Goal: Task Accomplishment & Management: Use online tool/utility

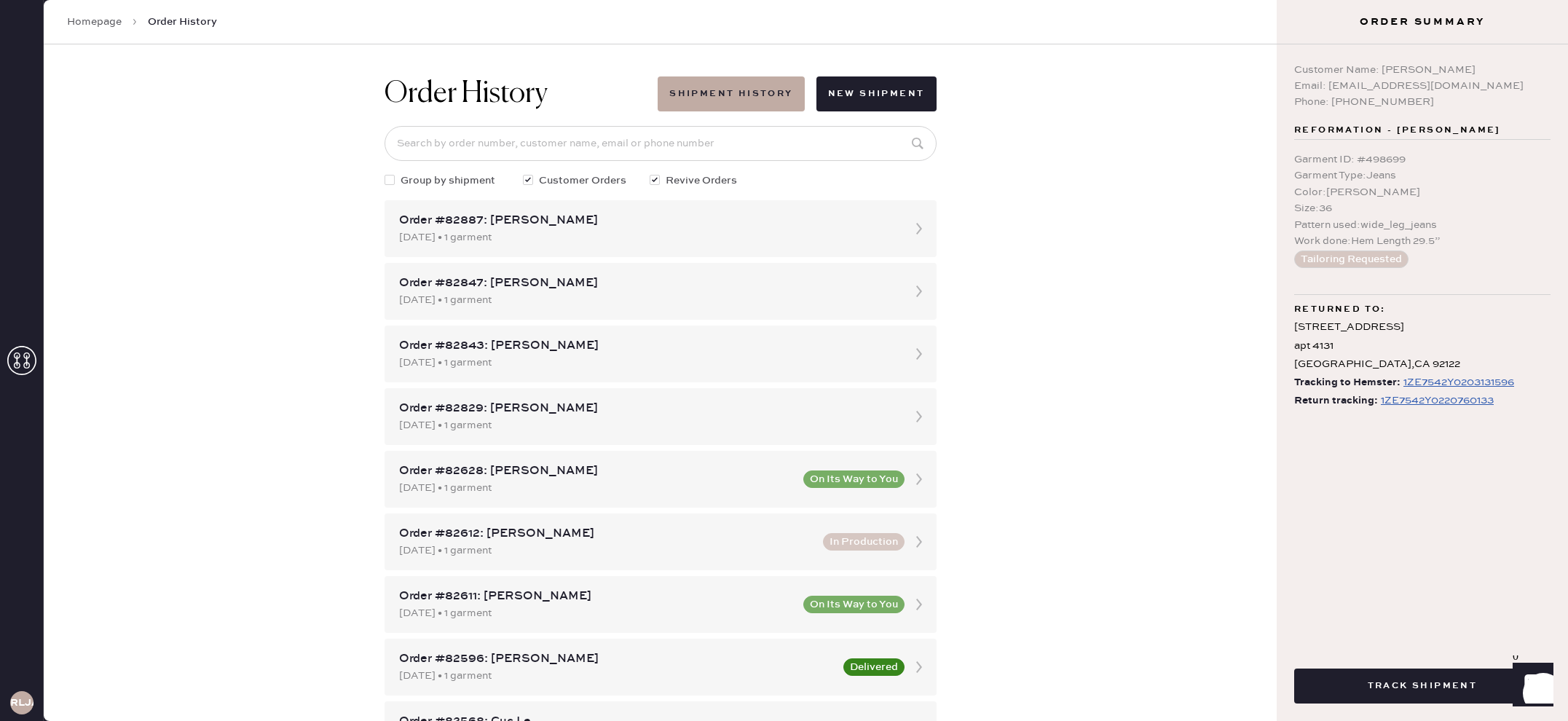
drag, startPoint x: 3, startPoint y: 364, endPoint x: 10, endPoint y: 362, distance: 7.3
click at [3, 364] on div "RLJA" at bounding box center [22, 360] width 44 height 721
click at [26, 357] on icon at bounding box center [22, 360] width 29 height 29
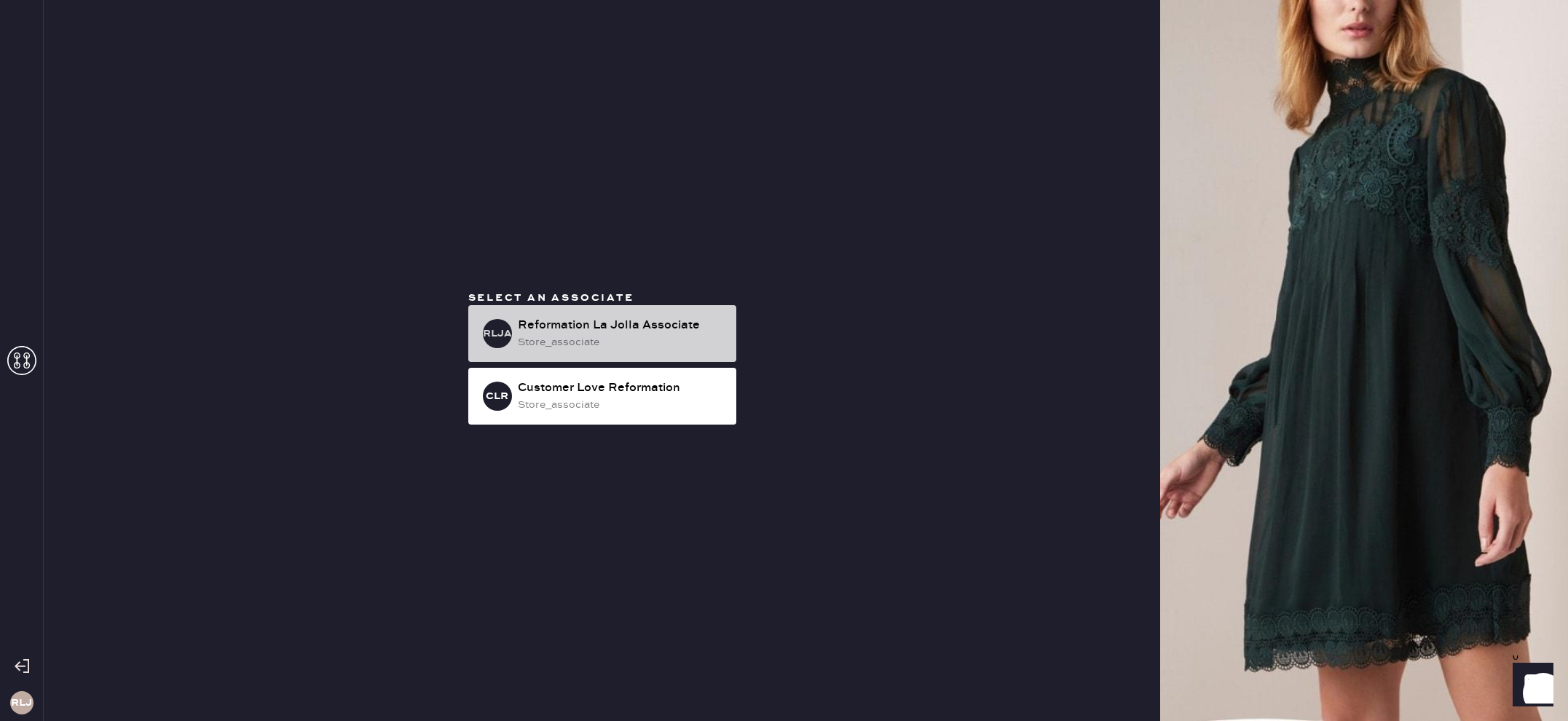
click at [655, 345] on div "store_associate" at bounding box center [621, 342] width 207 height 16
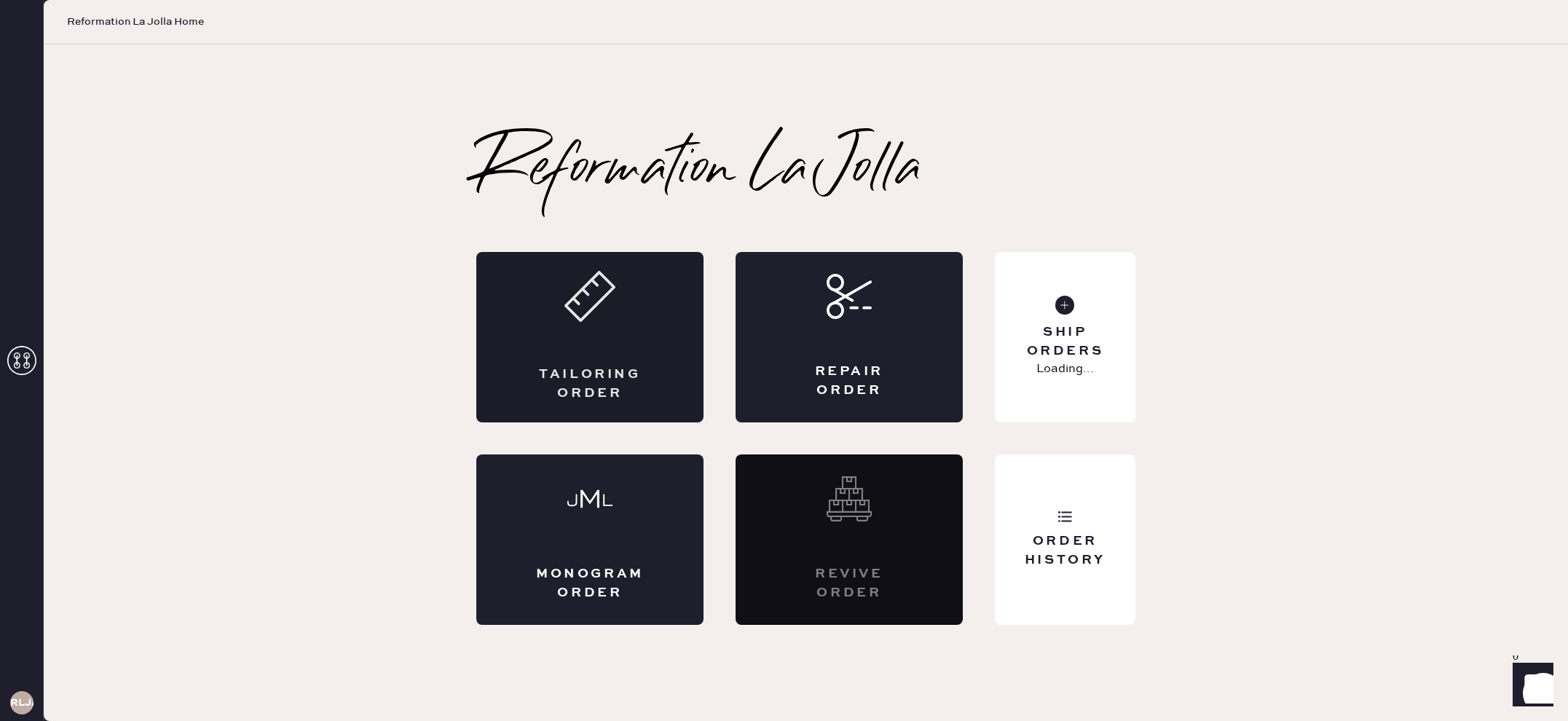
click at [599, 354] on div "Tailoring Order" at bounding box center [590, 337] width 228 height 171
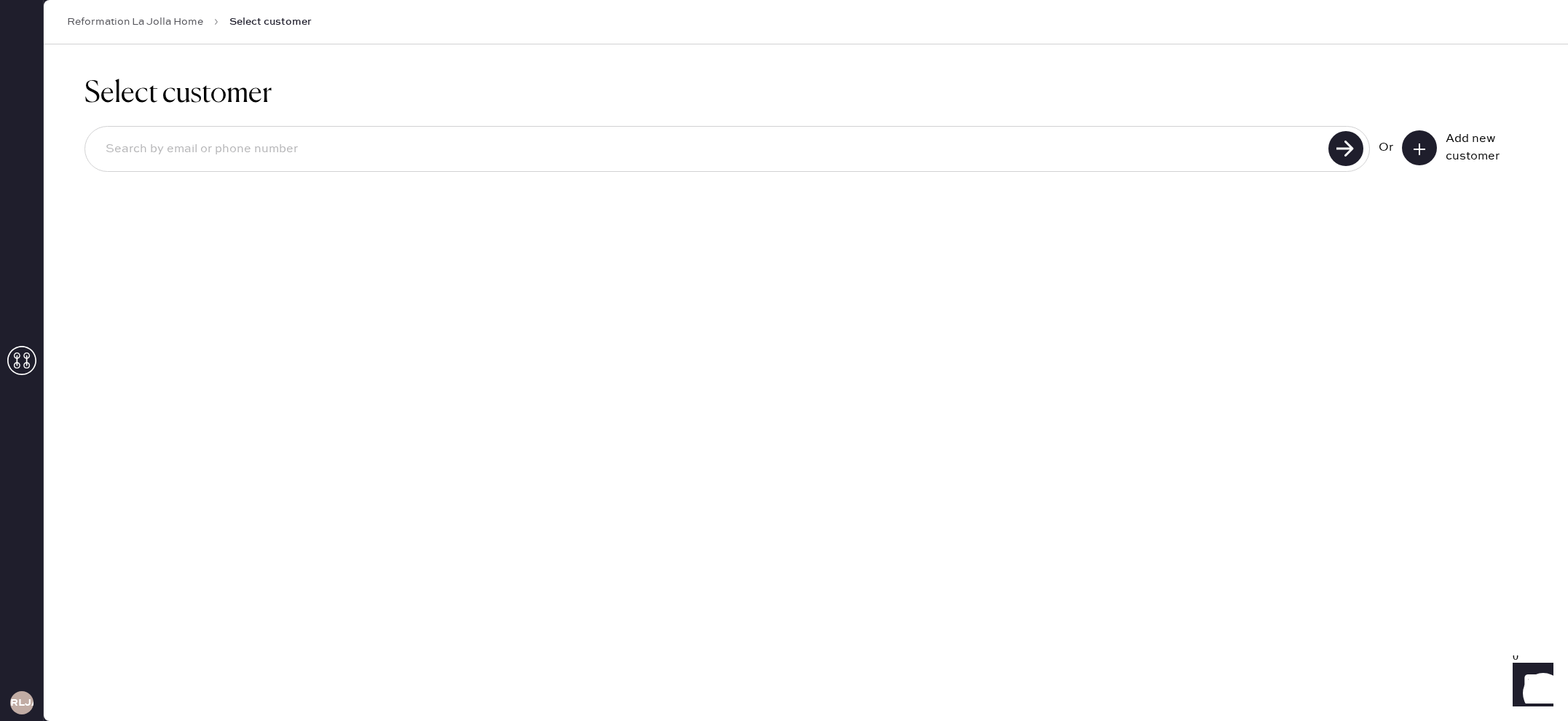
click at [1147, 149] on input at bounding box center [709, 149] width 1230 height 33
type input "7606386380"
click at [1350, 161] on use at bounding box center [1346, 149] width 35 height 35
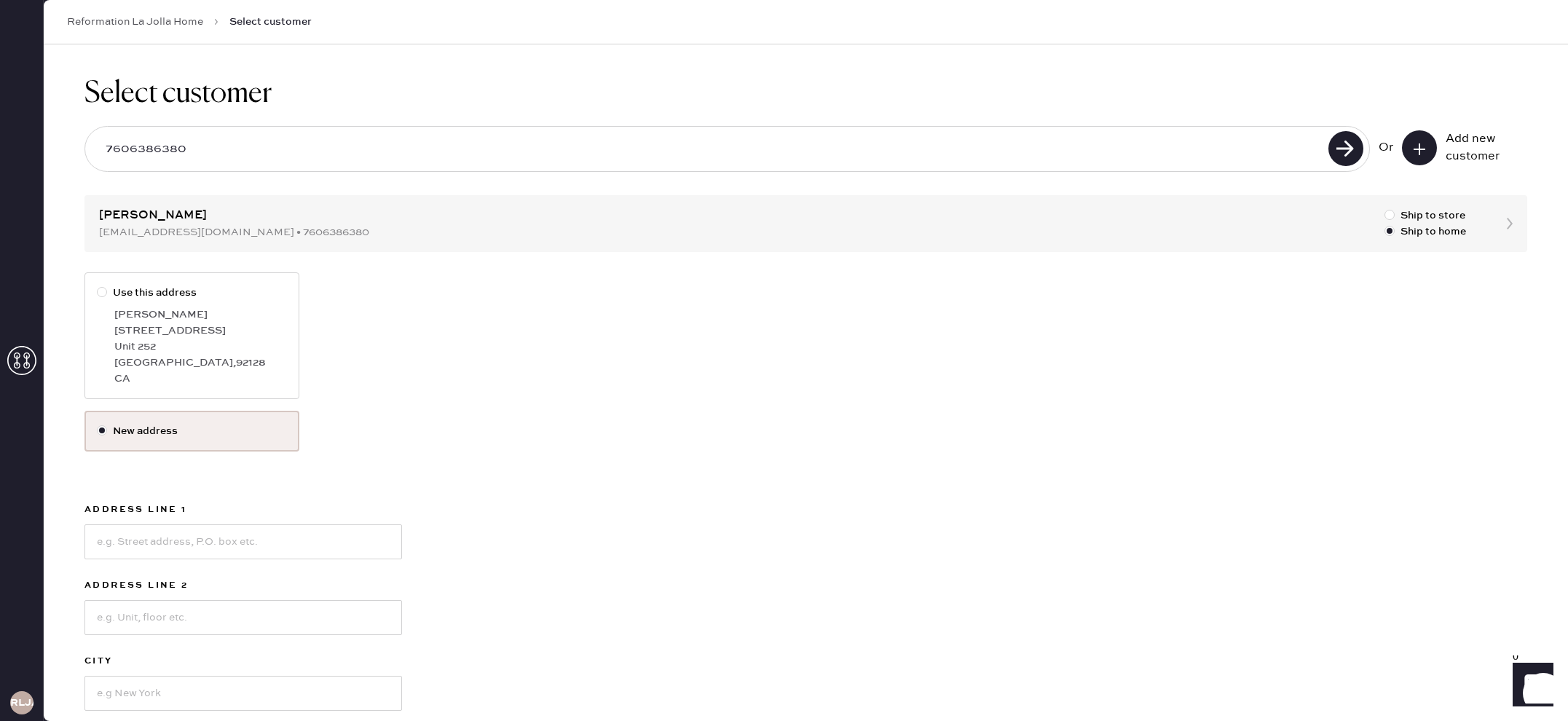
click at [239, 368] on div "[GEOGRAPHIC_DATA]" at bounding box center [201, 362] width 172 height 16
click at [98, 285] on input "Use this address" at bounding box center [97, 284] width 1 height 1
radio input "true"
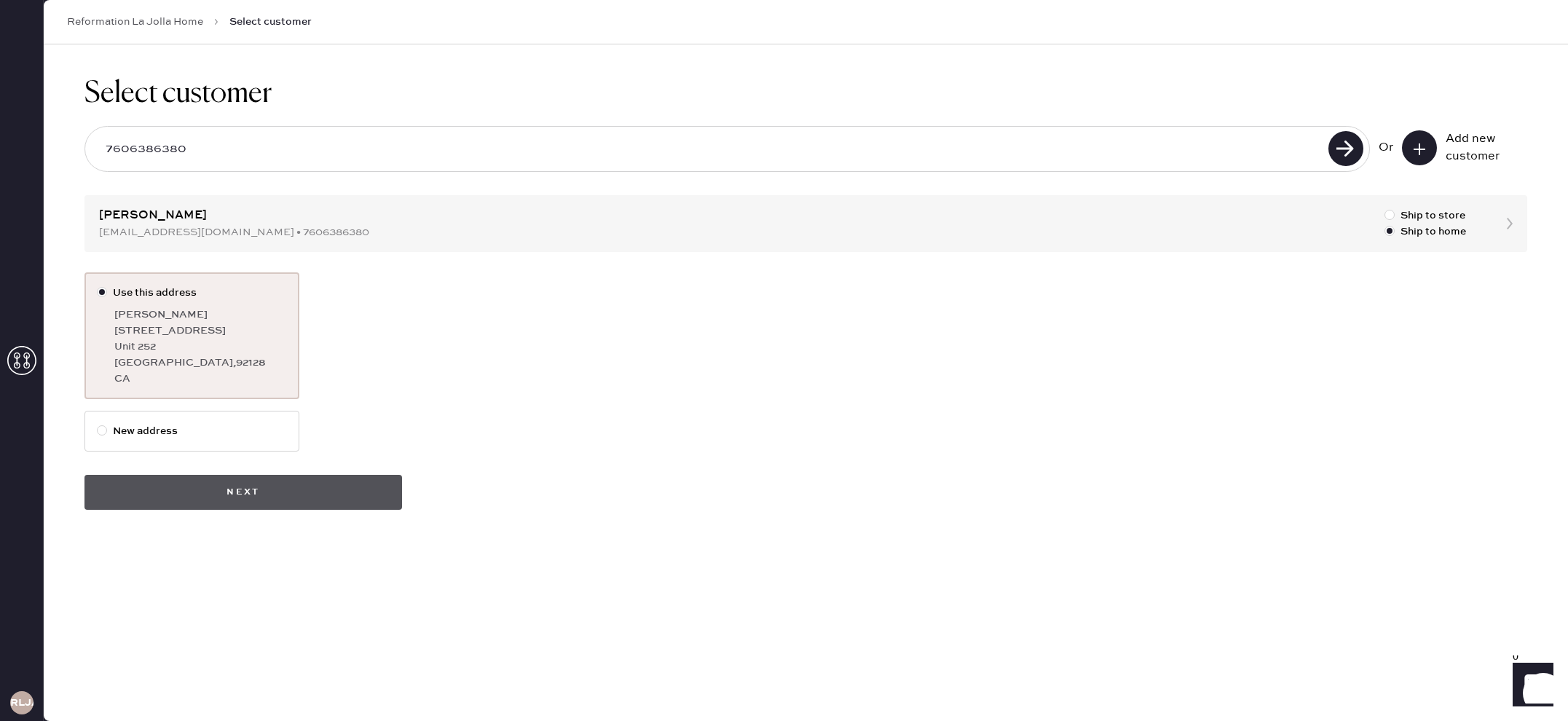
click at [243, 496] on button "Next" at bounding box center [243, 493] width 318 height 35
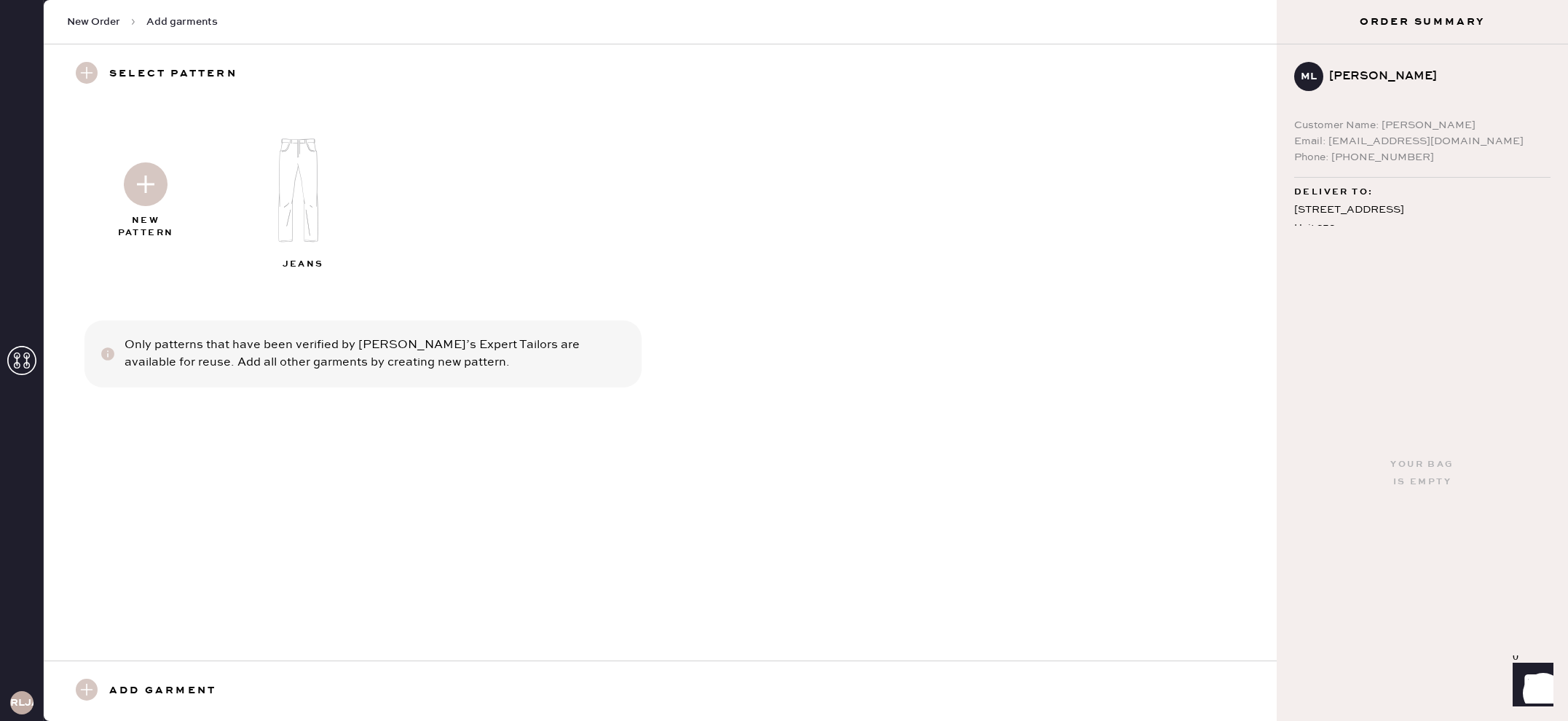
click at [143, 209] on div at bounding box center [146, 181] width 157 height 73
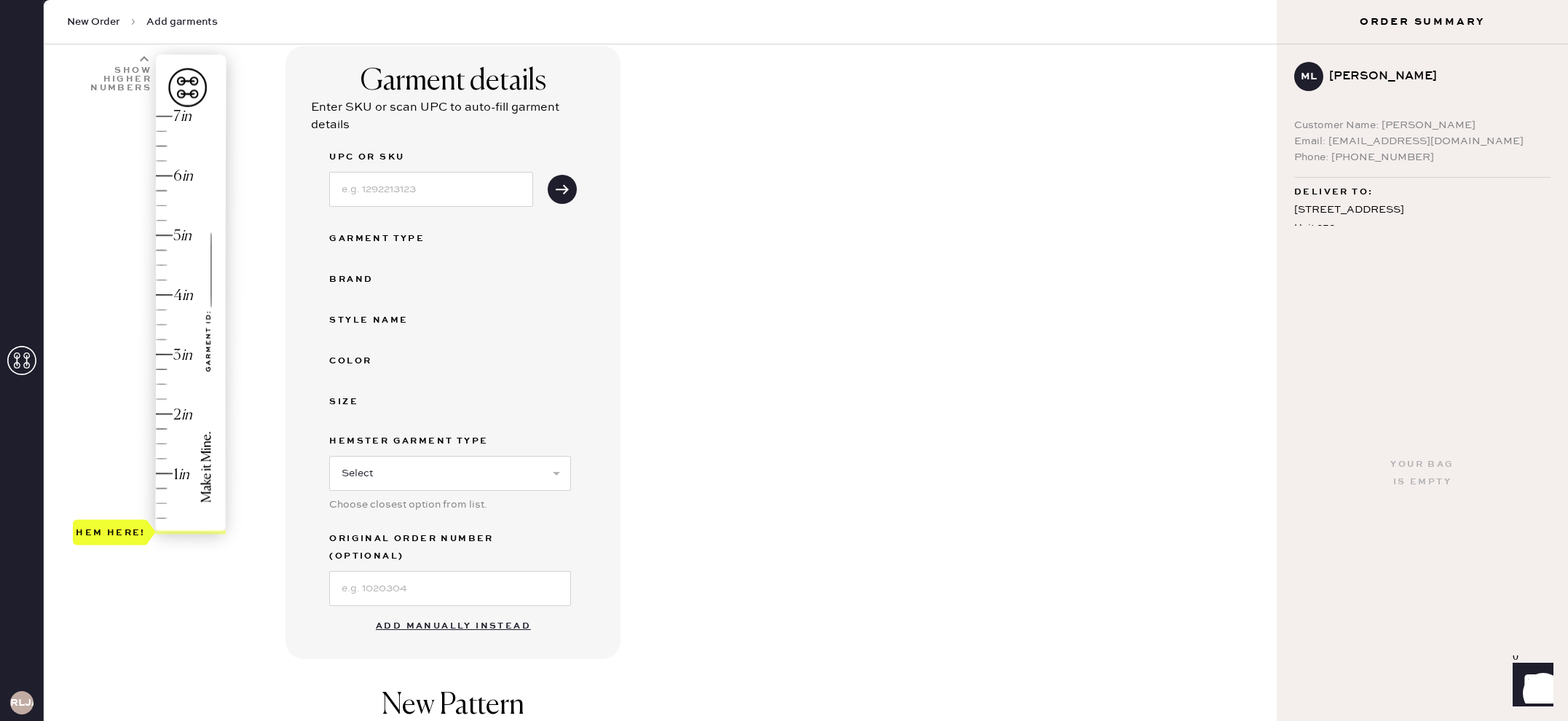
scroll to position [100, 0]
click at [447, 610] on button "Add manually instead" at bounding box center [453, 624] width 172 height 29
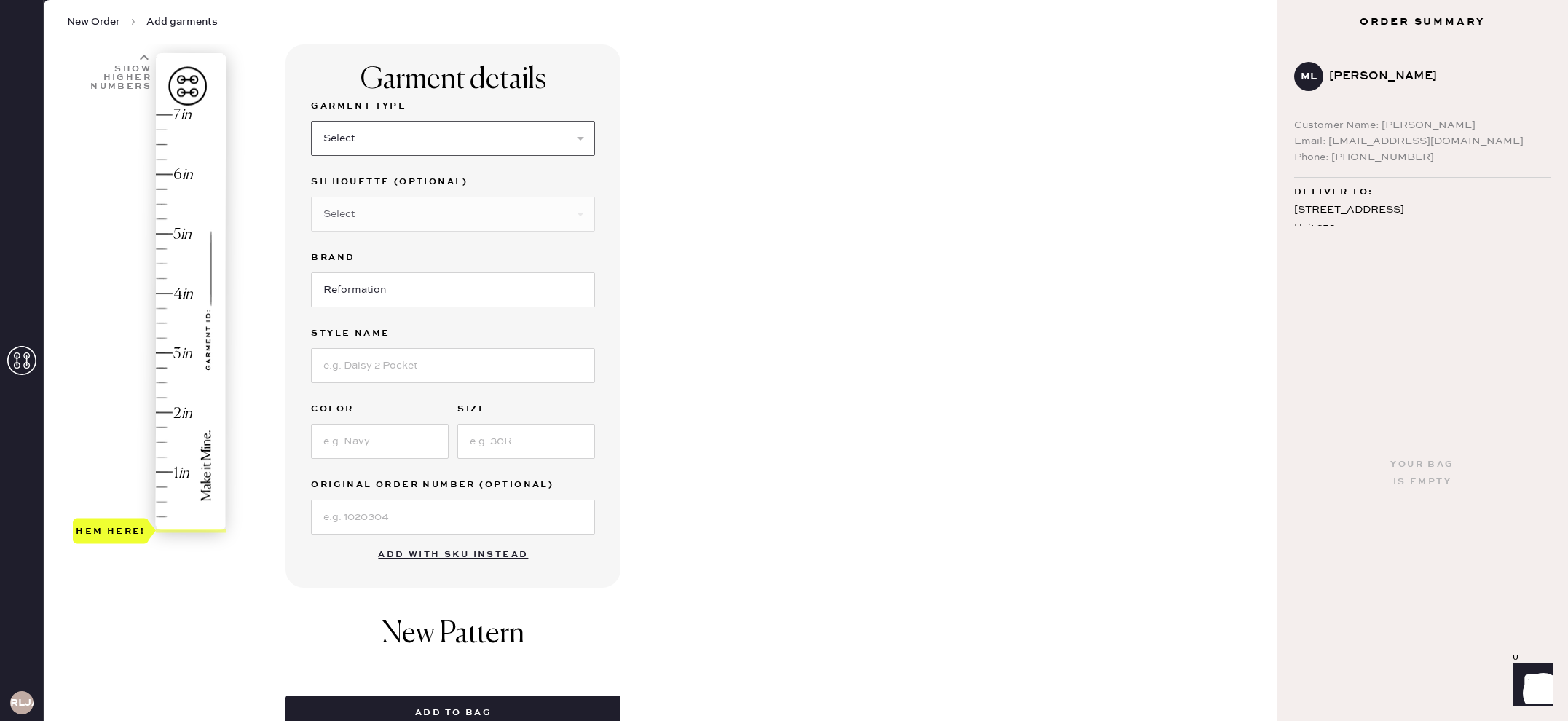
click at [366, 143] on select "Select Basic Skirt Jeans Leggings Pants Shorts Basic Sleeved Dress Basic Sleeve…" at bounding box center [453, 139] width 284 height 35
select select "2"
click at [311, 121] on select "Select Basic Skirt Jeans Leggings Pants Shorts Basic Sleeved Dress Basic Sleeve…" at bounding box center [453, 139] width 284 height 35
click at [382, 217] on select "Select Shorts Cropped Flare Boot Cut Straight Skinny Other" at bounding box center [453, 214] width 284 height 35
select select "other"
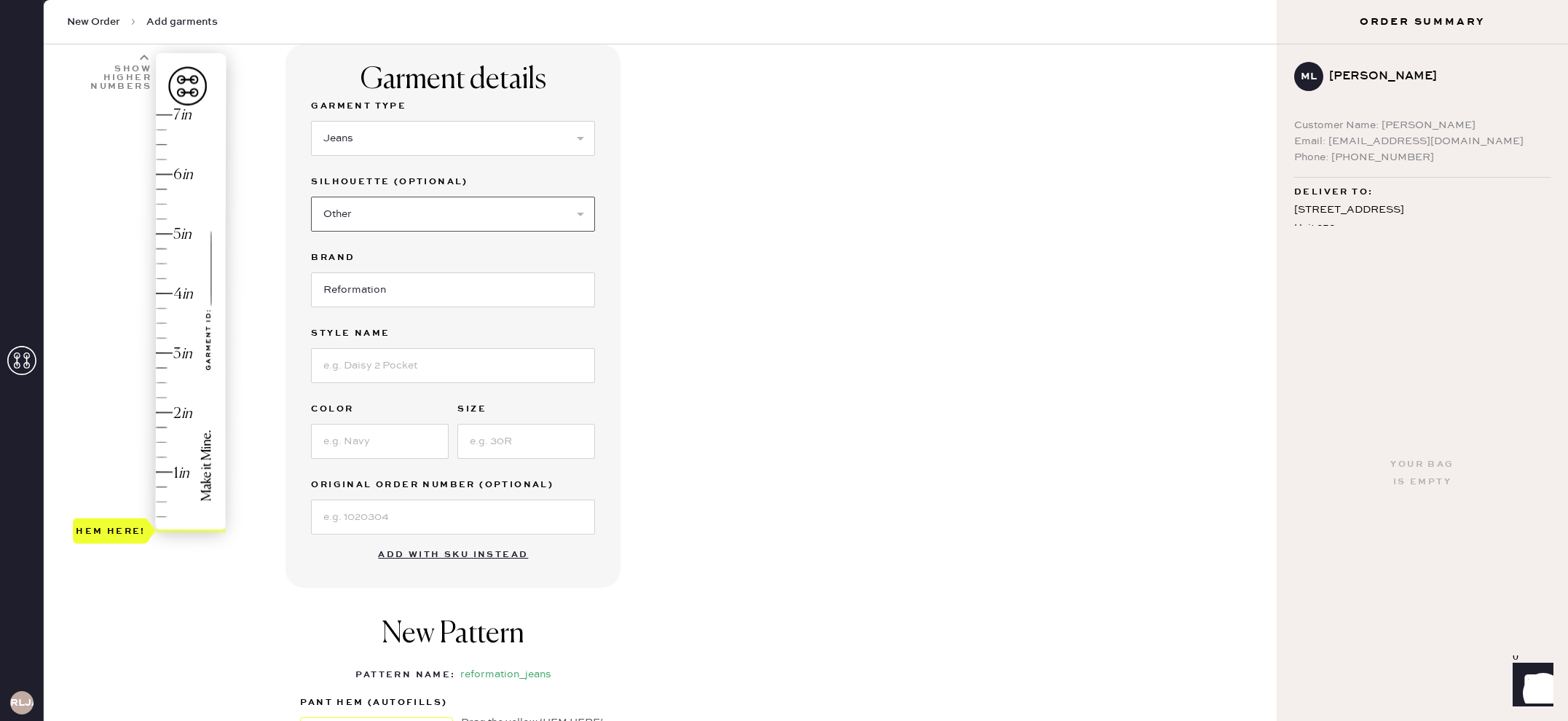
click at [311, 197] on select "Select Shorts Cropped Flare Boot Cut Straight Skinny Other" at bounding box center [453, 214] width 284 height 35
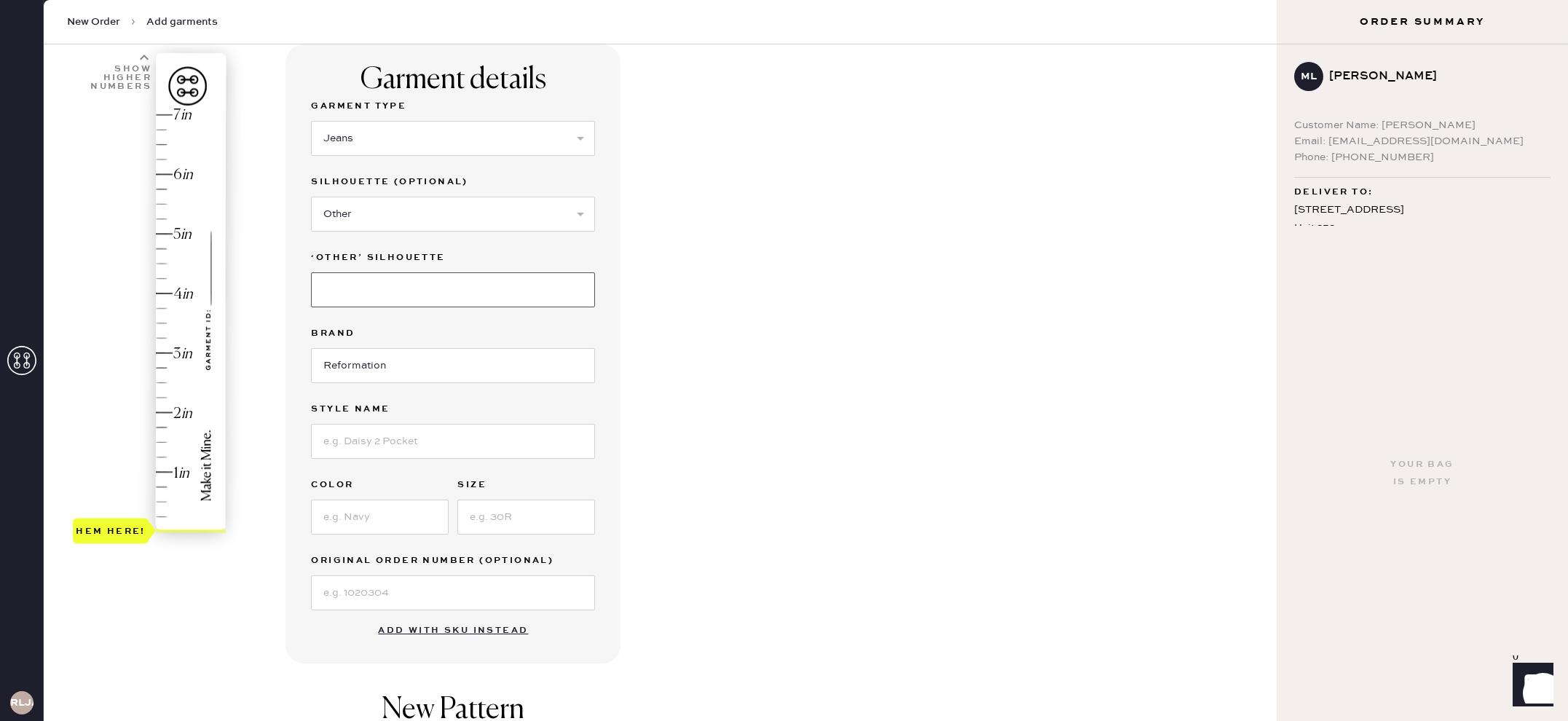
click at [370, 295] on input at bounding box center [453, 290] width 284 height 35
type input "Wide Leg"
click at [383, 447] on input at bounding box center [453, 442] width 284 height 35
type input "[PERSON_NAME] Lived In"
click at [369, 526] on input at bounding box center [380, 517] width 138 height 35
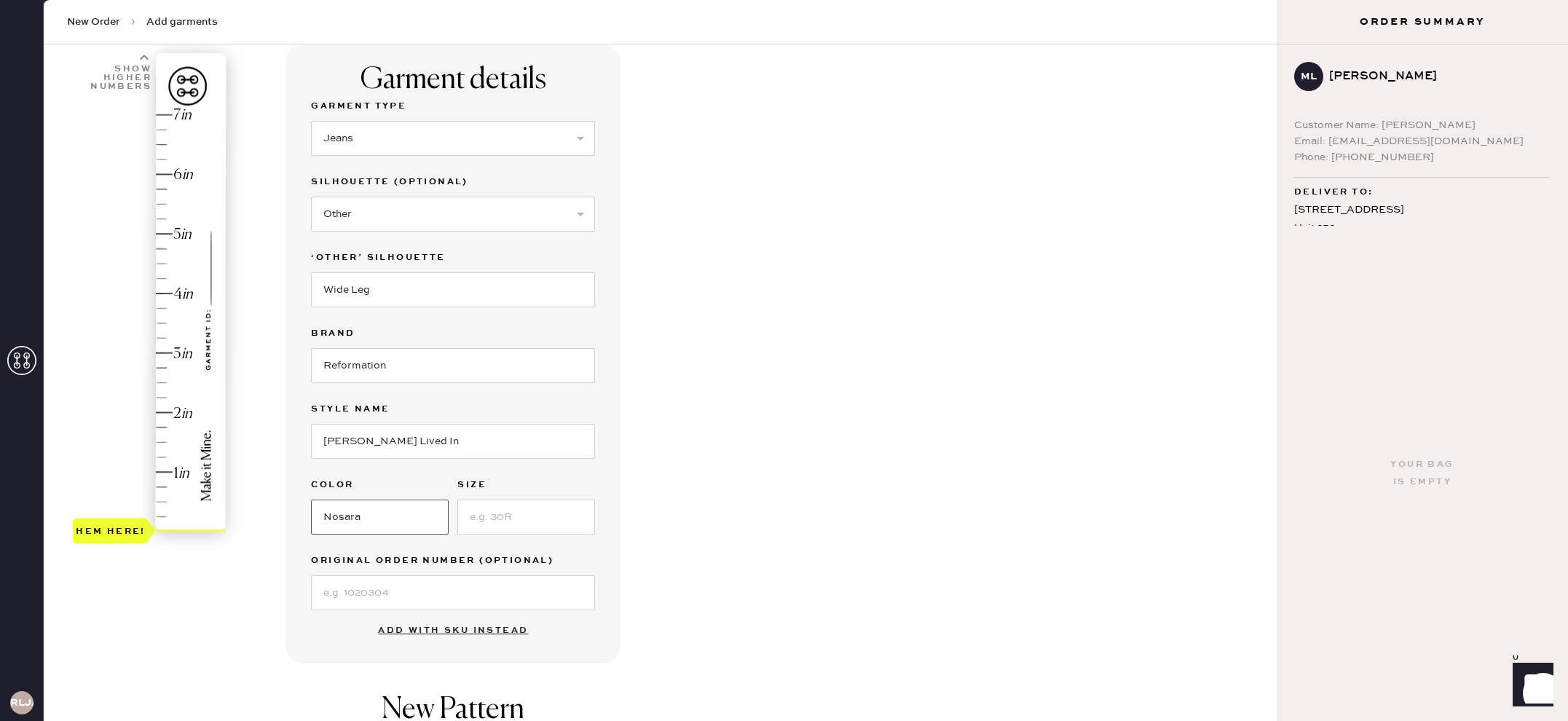
type input "Nosara"
click at [520, 502] on input at bounding box center [526, 517] width 138 height 35
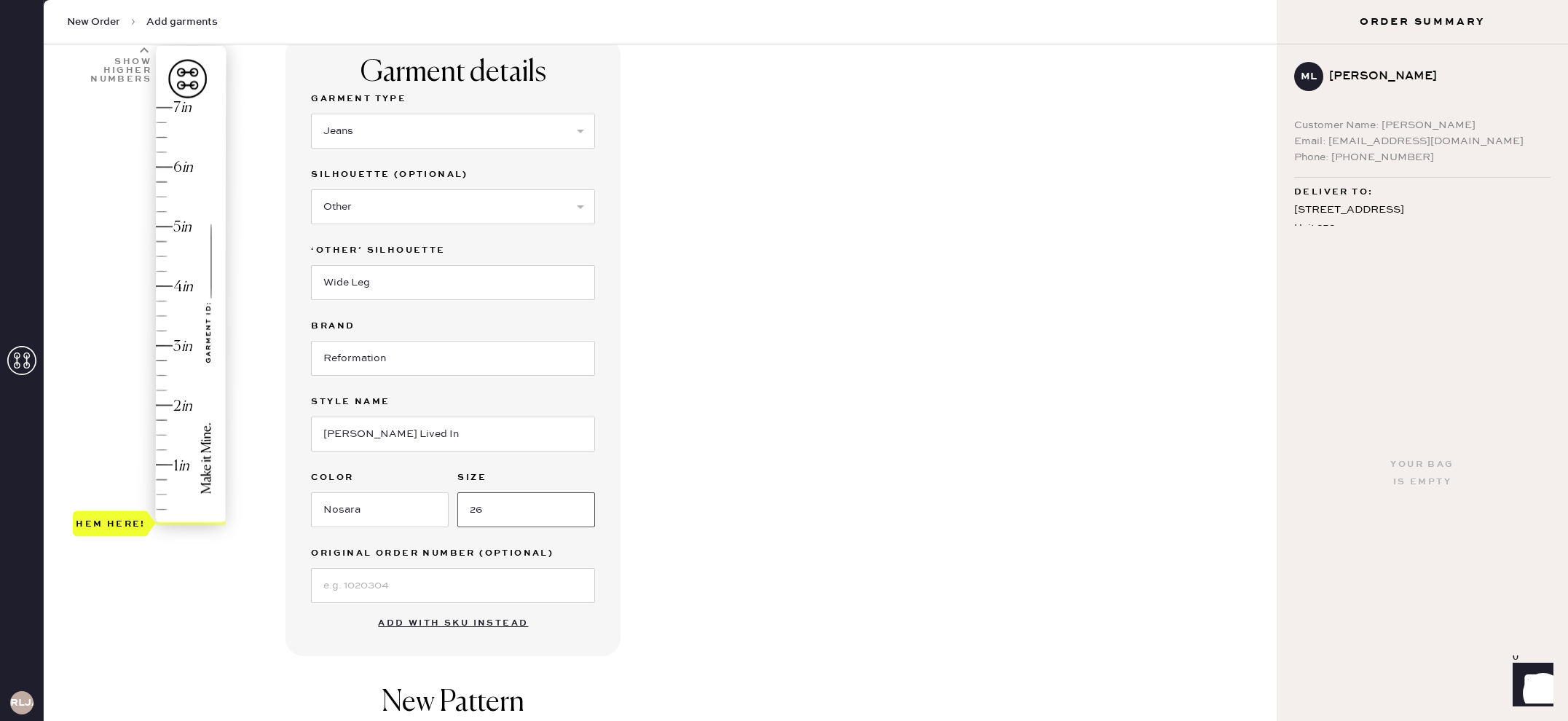
type input "26"
type input "2.75"
click at [155, 361] on div "Hem here!" at bounding box center [150, 316] width 155 height 430
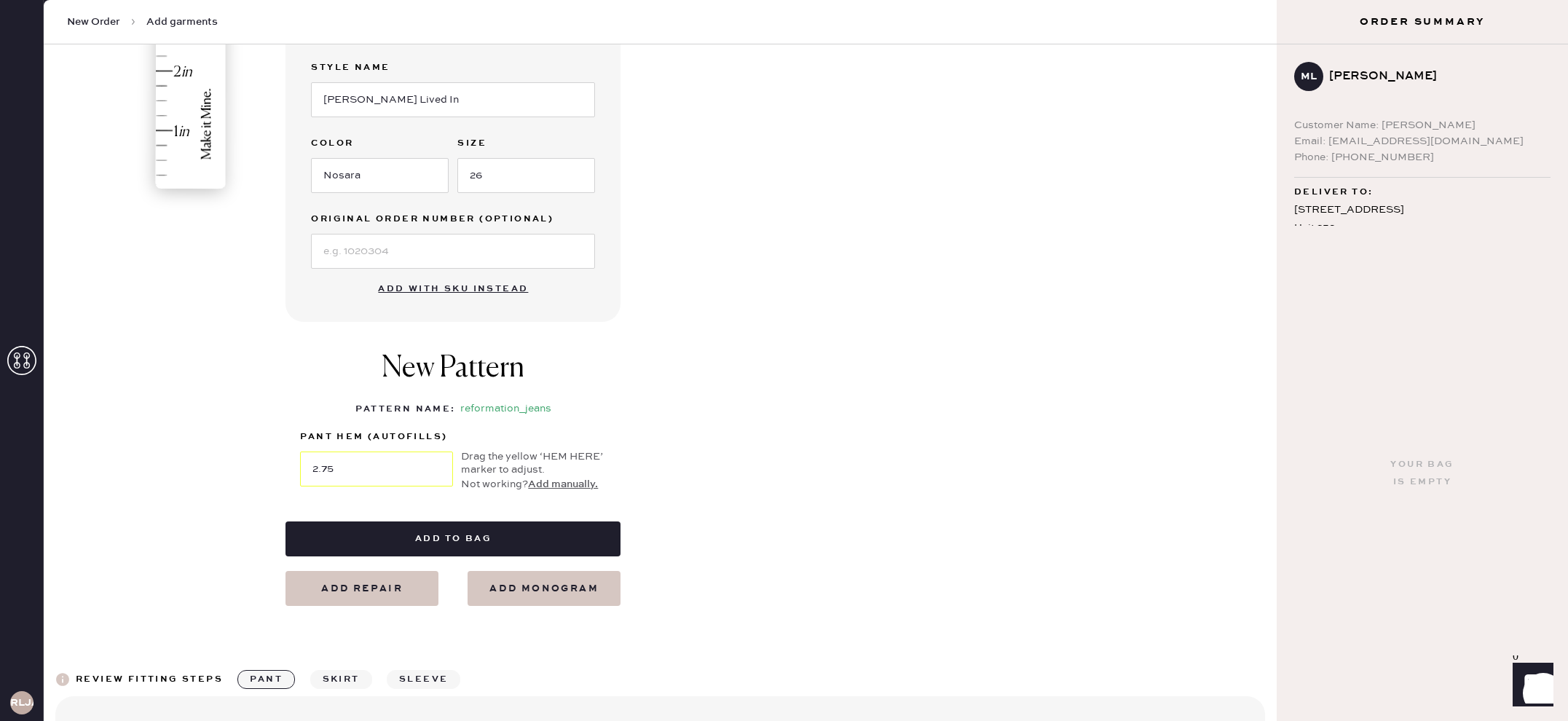
scroll to position [453, 0]
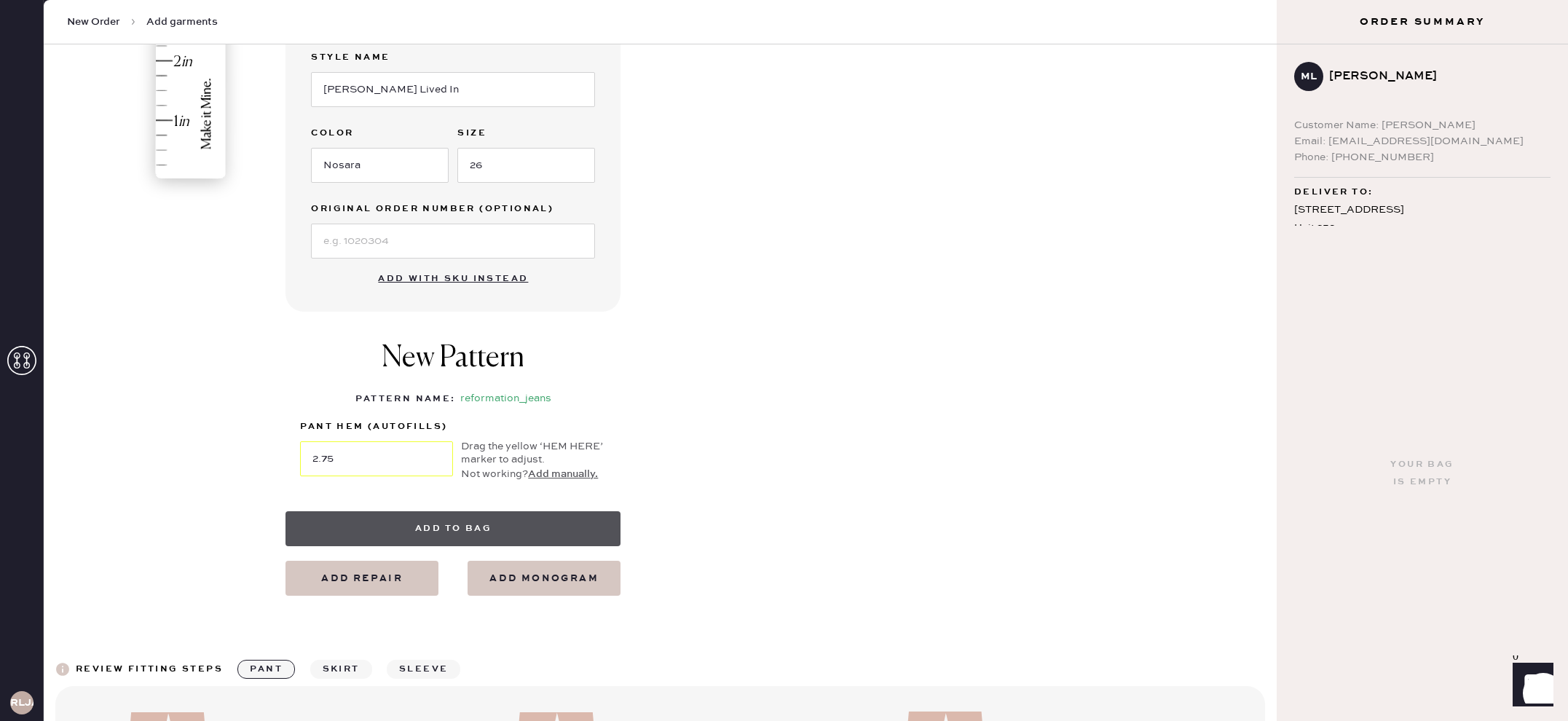
click at [416, 534] on button "Add to bag" at bounding box center [453, 529] width 335 height 35
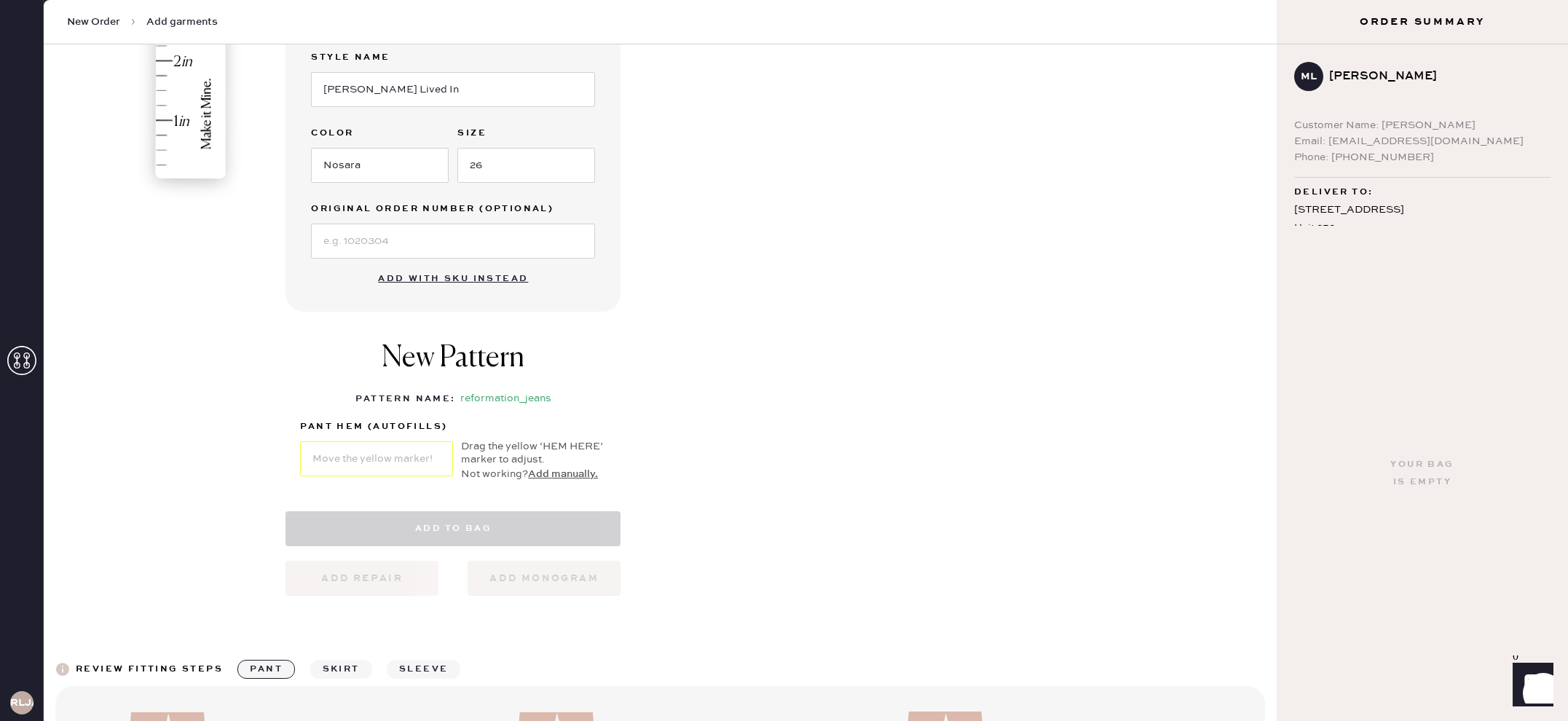
select select "2"
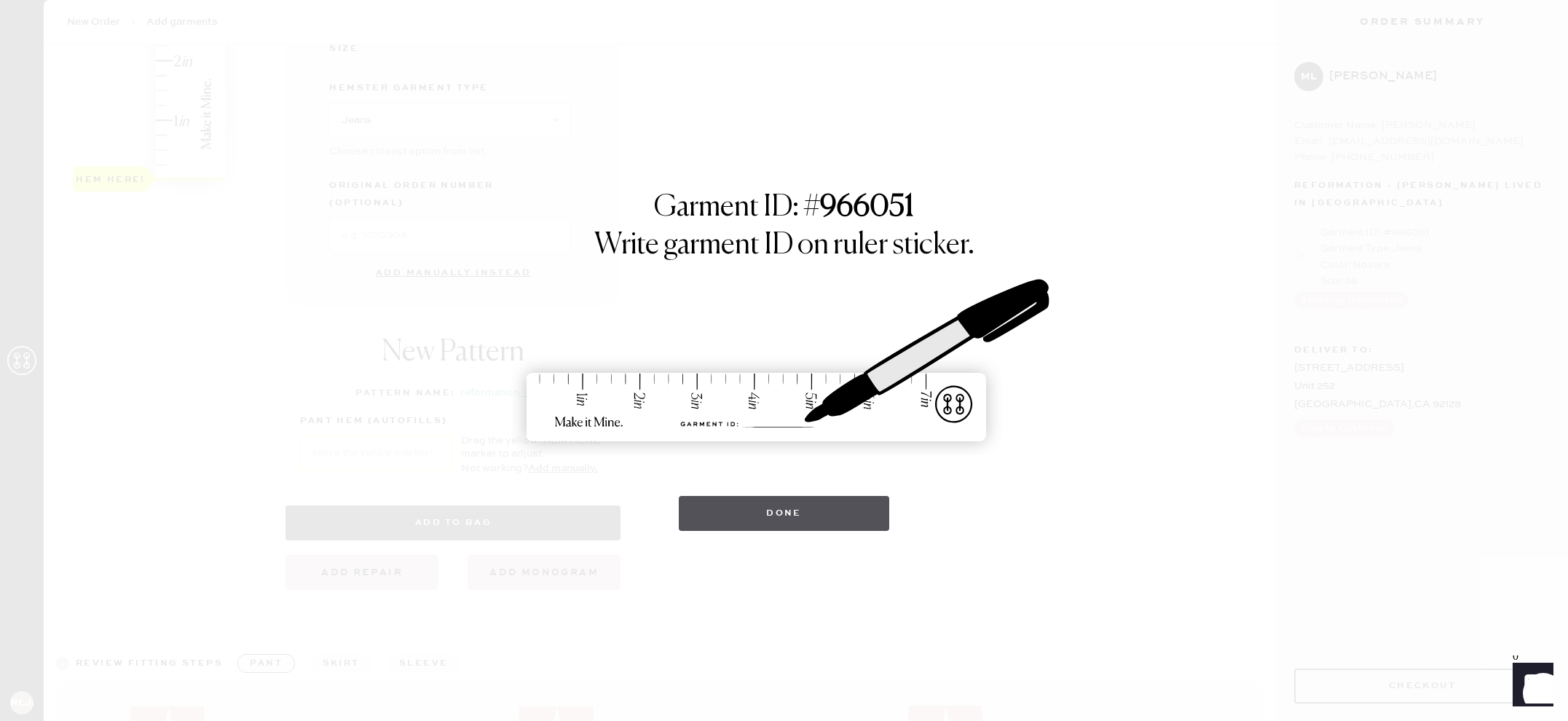
click at [792, 526] on button "Done" at bounding box center [784, 514] width 211 height 35
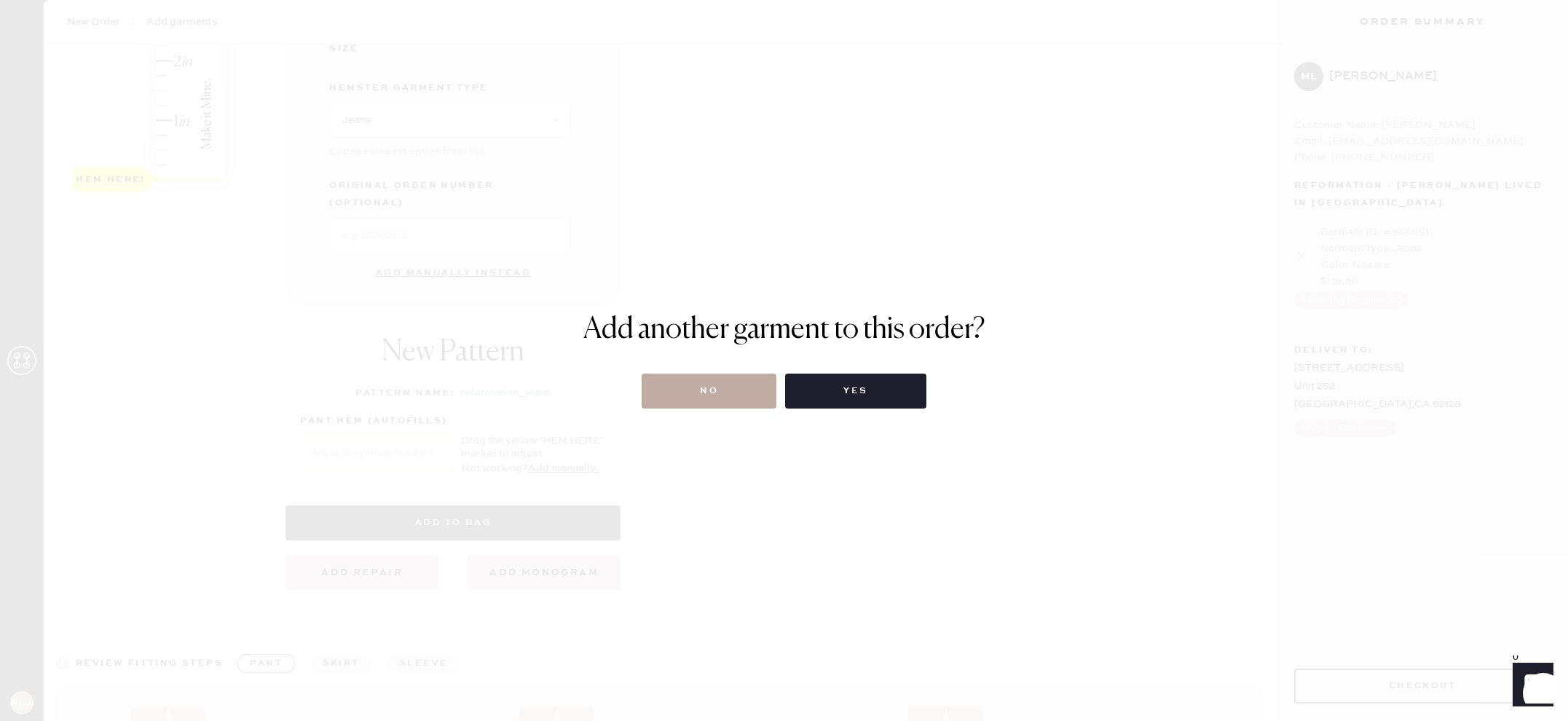
click at [710, 391] on button "No" at bounding box center [709, 391] width 135 height 35
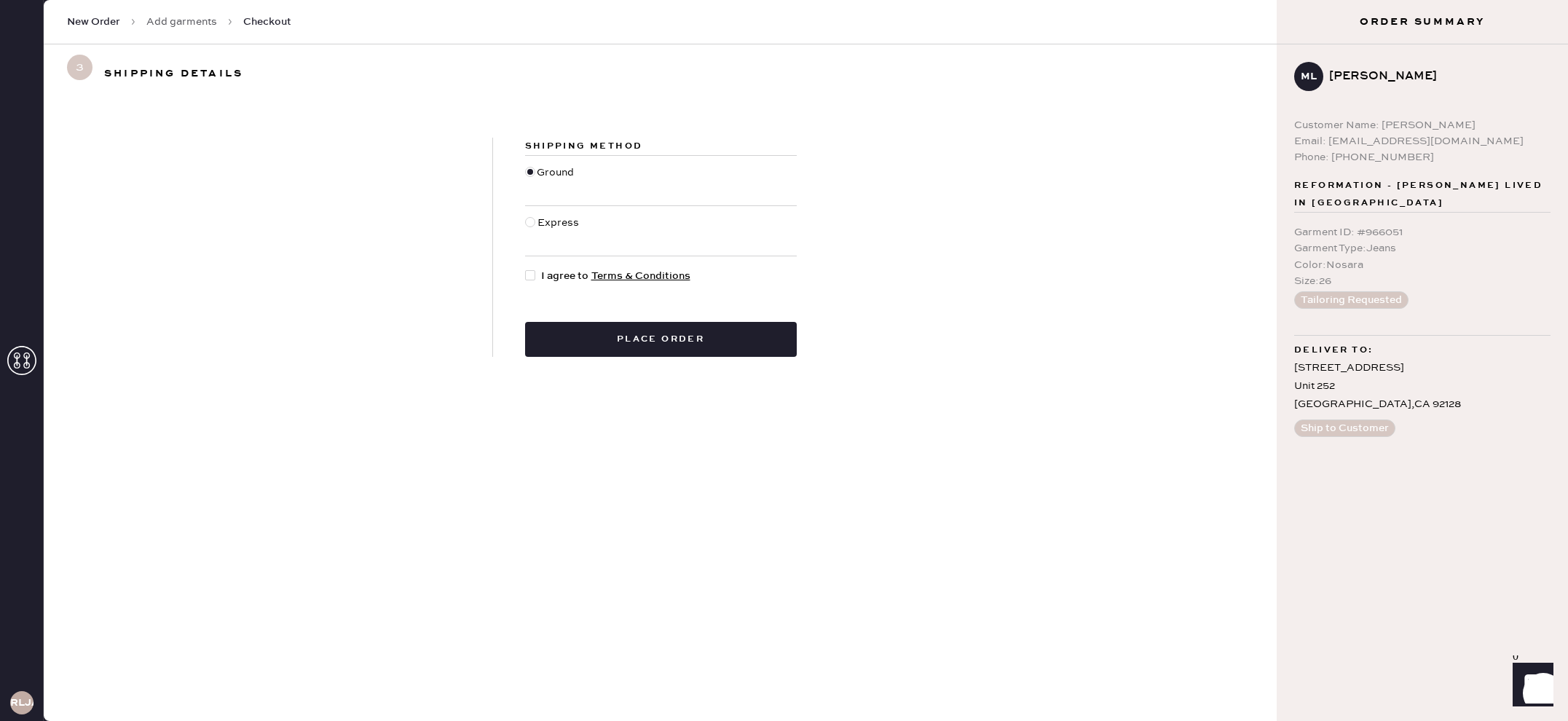
click at [573, 264] on div "Shipping Method Ground Express I agree to Terms & Conditions Place order" at bounding box center [660, 248] width 336 height 219
click at [573, 271] on span "I agree to Terms & Conditions" at bounding box center [616, 275] width 149 height 16
click at [525, 268] on input "I agree to Terms & Conditions" at bounding box center [525, 268] width 1 height 1
checkbox input "true"
click at [583, 336] on button "Place order" at bounding box center [661, 340] width 272 height 35
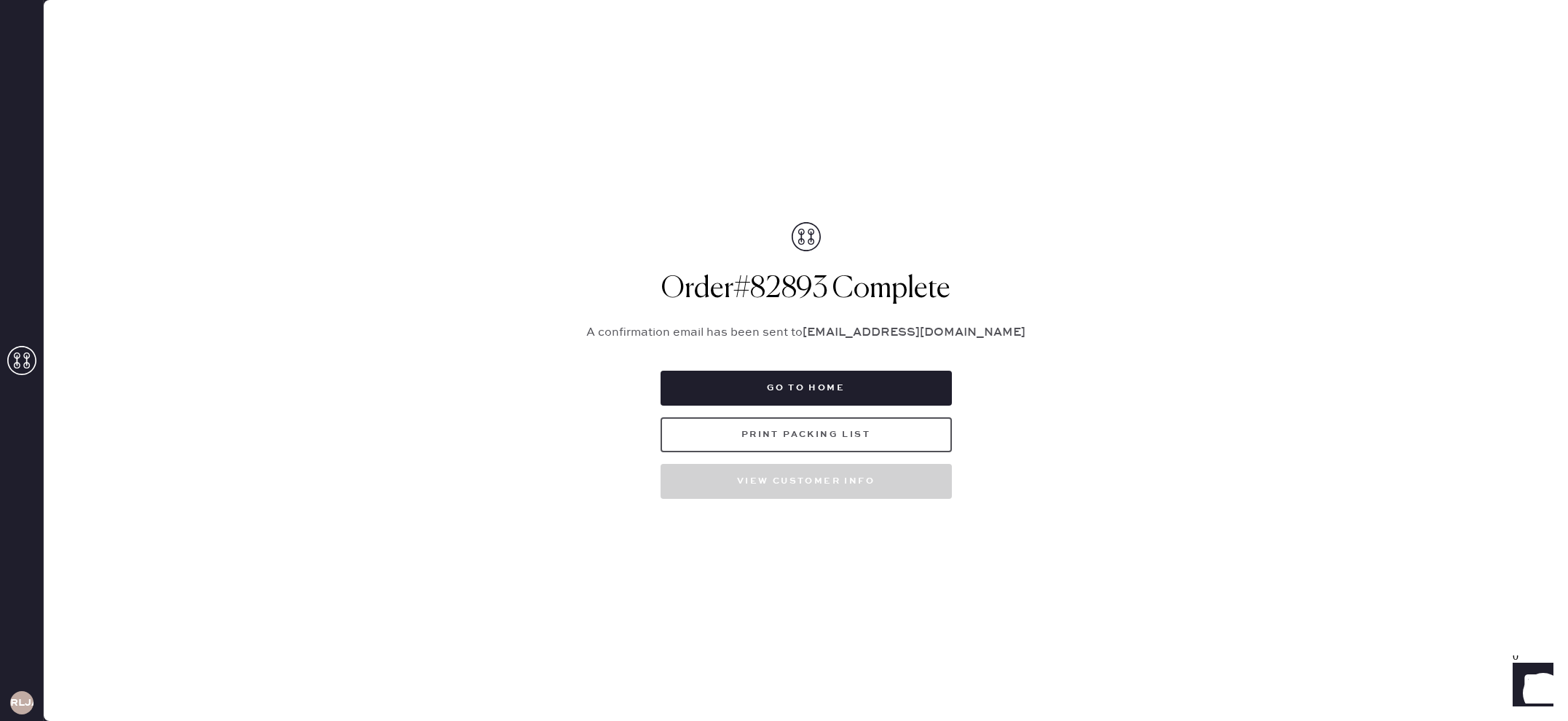
click at [821, 429] on button "Print Packing List" at bounding box center [807, 435] width 291 height 35
click at [910, 434] on button "Print Packing List" at bounding box center [807, 435] width 291 height 35
click at [28, 360] on icon at bounding box center [22, 360] width 29 height 29
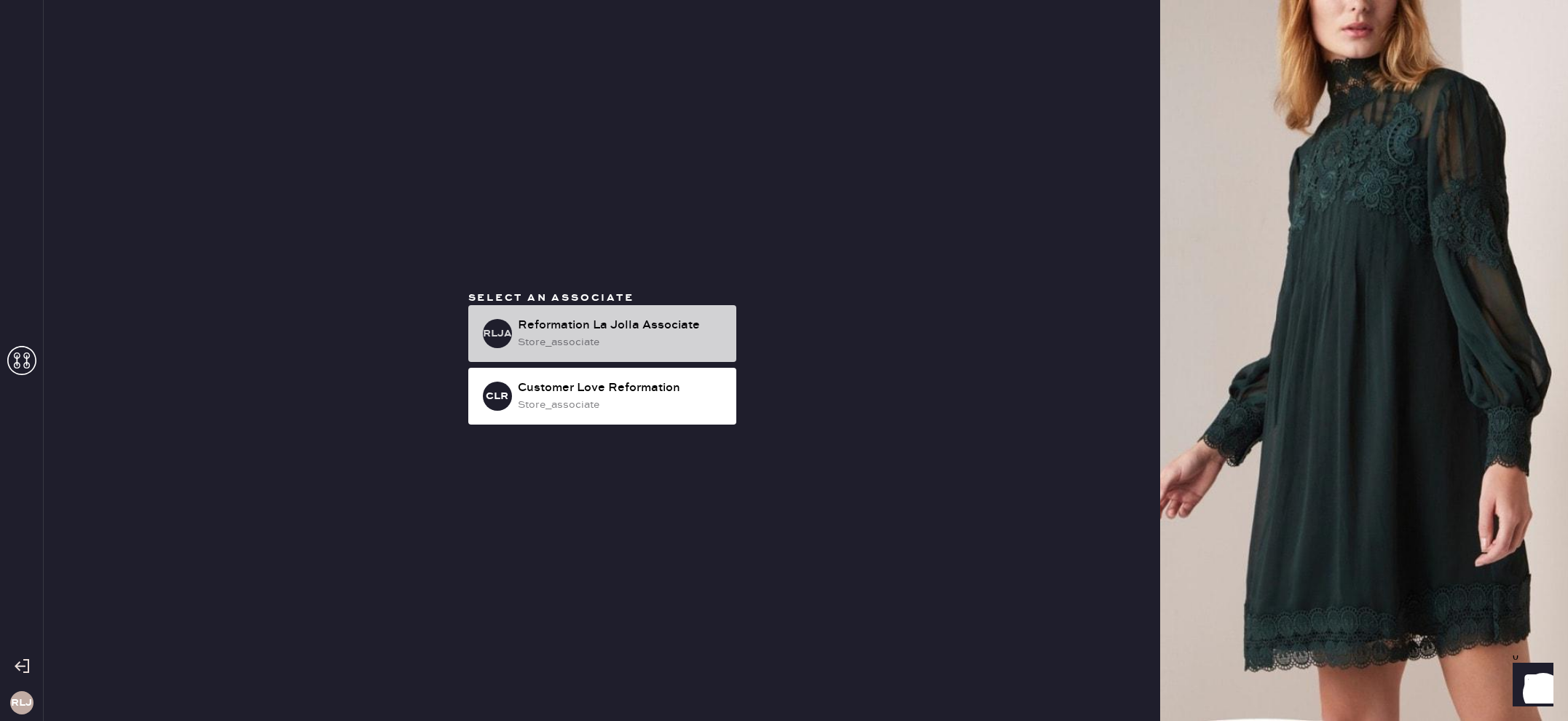
click at [589, 337] on div "store_associate" at bounding box center [621, 342] width 207 height 16
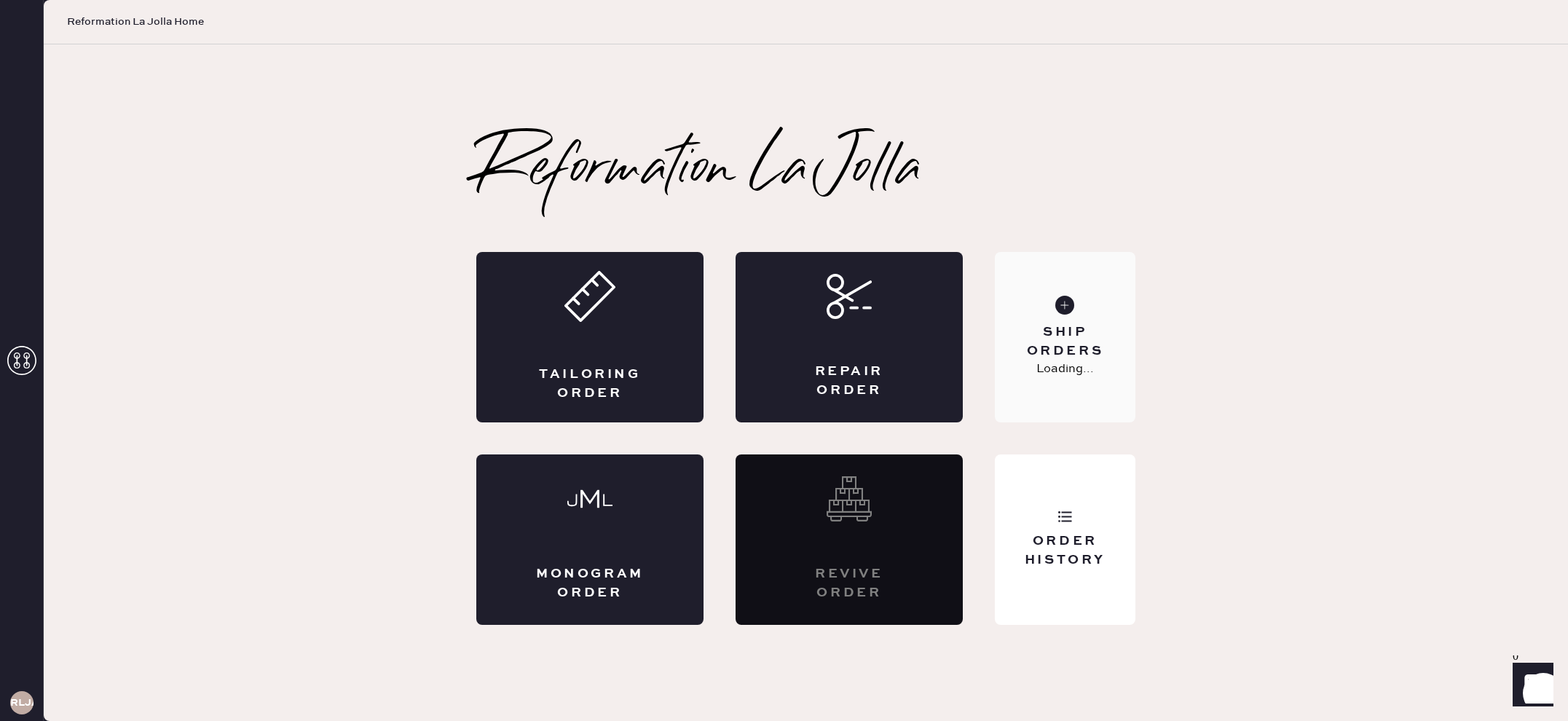
click at [1044, 407] on div "Ship Orders Loading..." at bounding box center [1065, 337] width 141 height 171
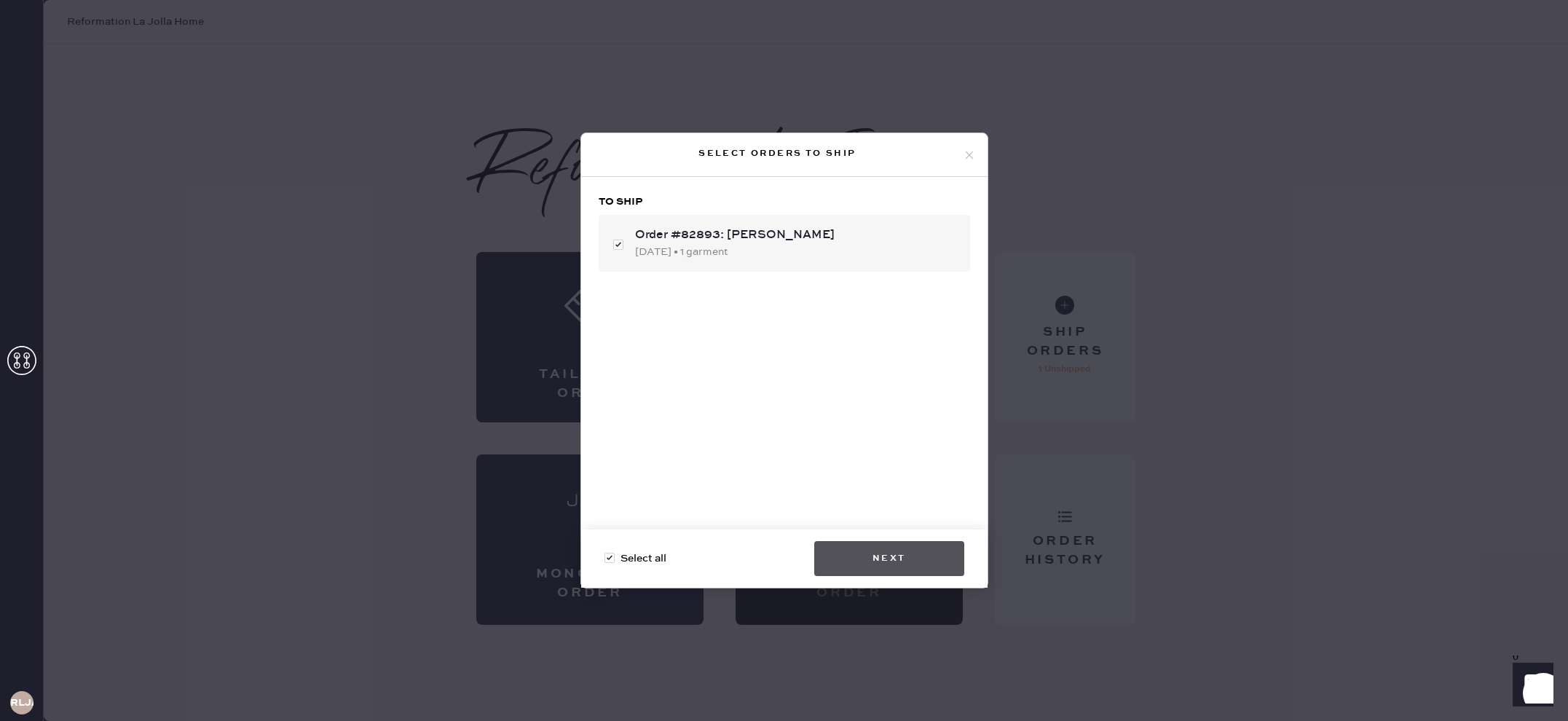
click at [882, 543] on button "Next" at bounding box center [889, 559] width 150 height 35
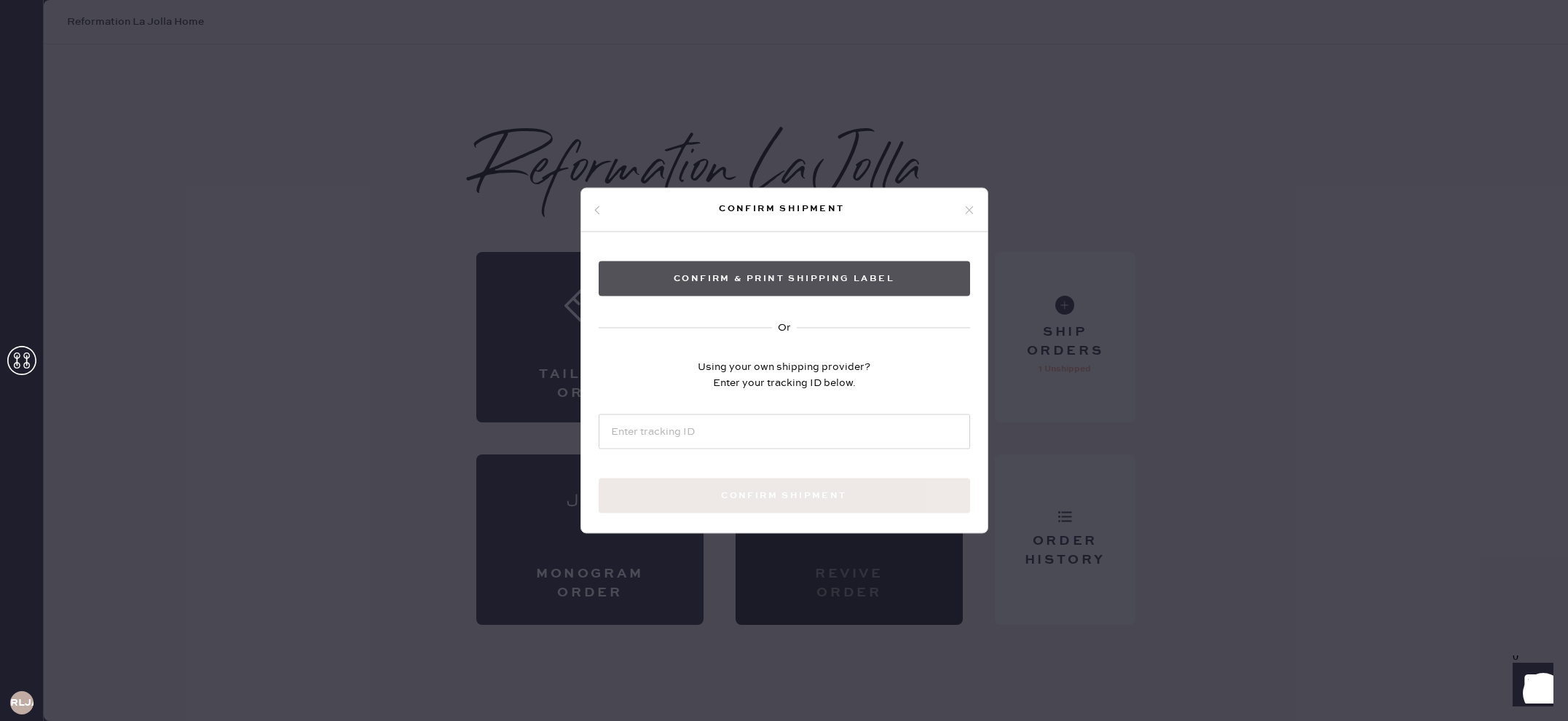
click at [793, 283] on button "Confirm & Print shipping label" at bounding box center [785, 279] width 372 height 35
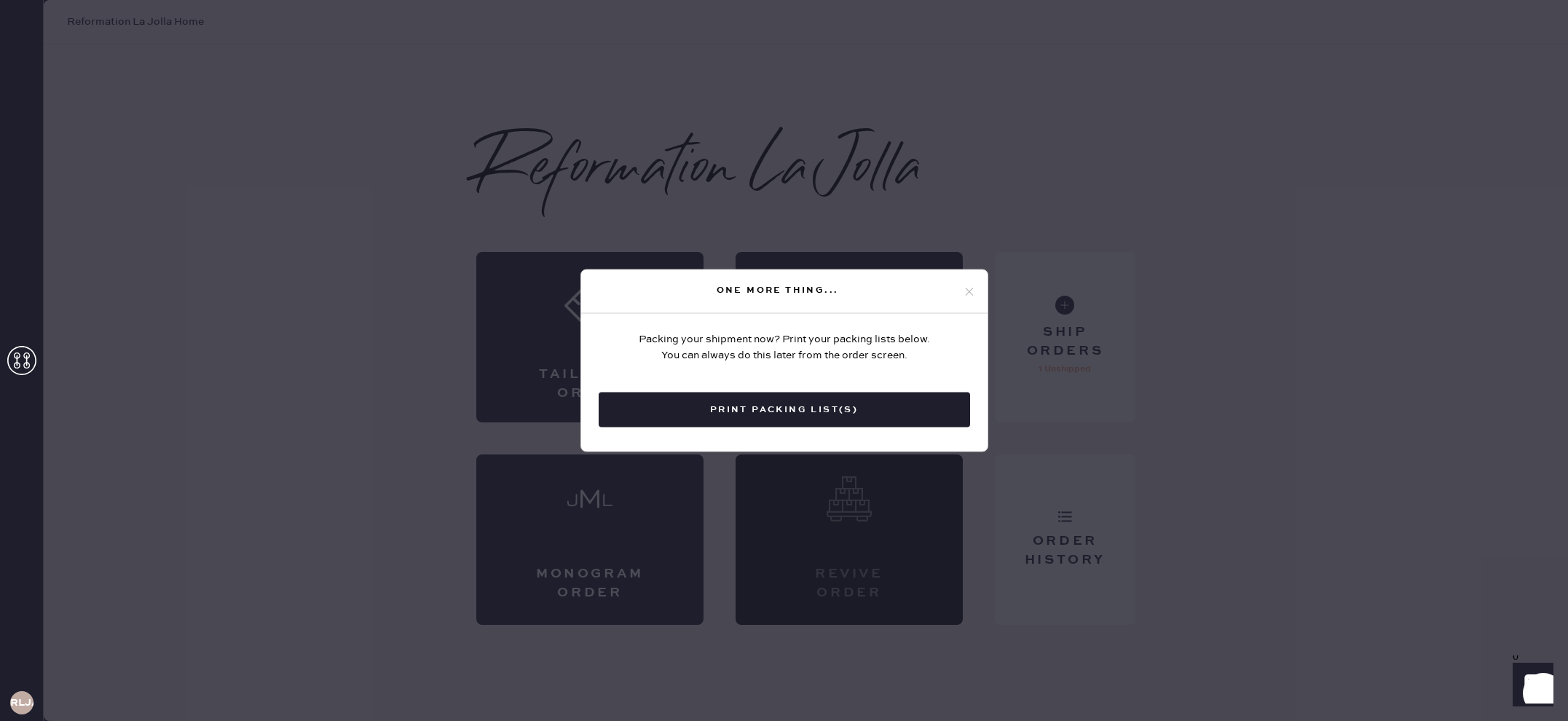
drag, startPoint x: 976, startPoint y: 281, endPoint x: 971, endPoint y: 298, distance: 17.7
click at [976, 281] on div "One more thing..." at bounding box center [785, 292] width 407 height 43
drag, startPoint x: 970, startPoint y: 287, endPoint x: 978, endPoint y: 301, distance: 16.1
click at [970, 288] on icon at bounding box center [970, 291] width 13 height 13
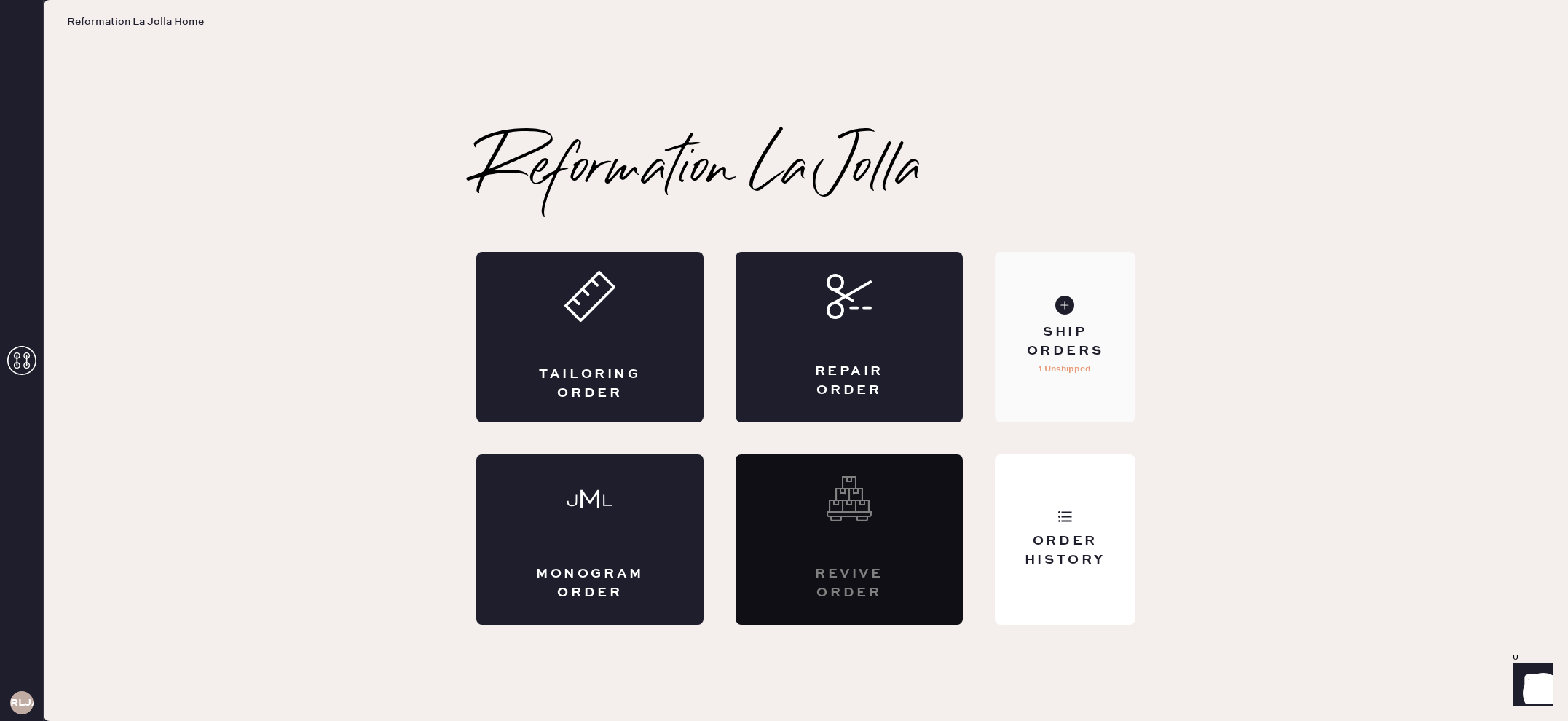
click at [1065, 358] on div "Ship Orders" at bounding box center [1065, 341] width 117 height 37
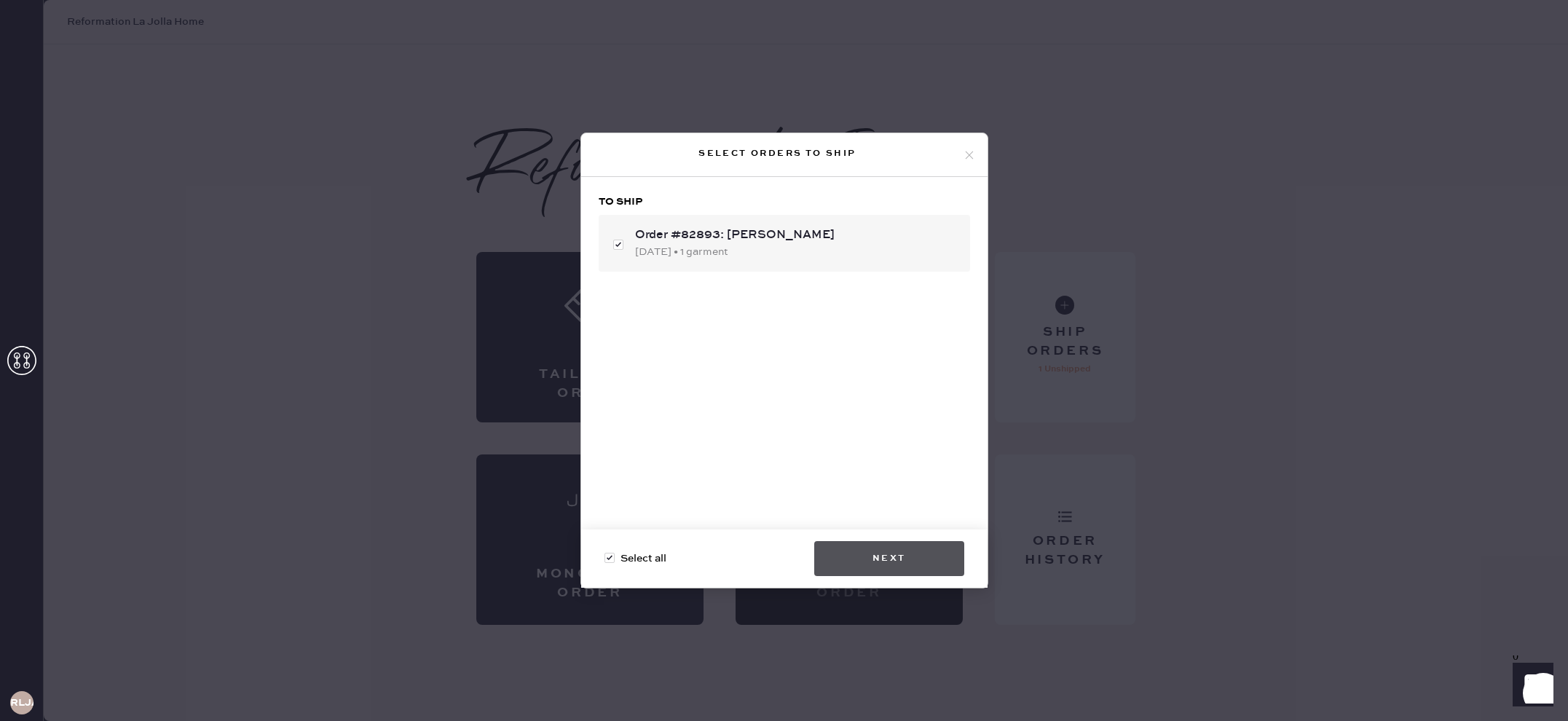
click at [899, 557] on button "Next" at bounding box center [889, 559] width 150 height 35
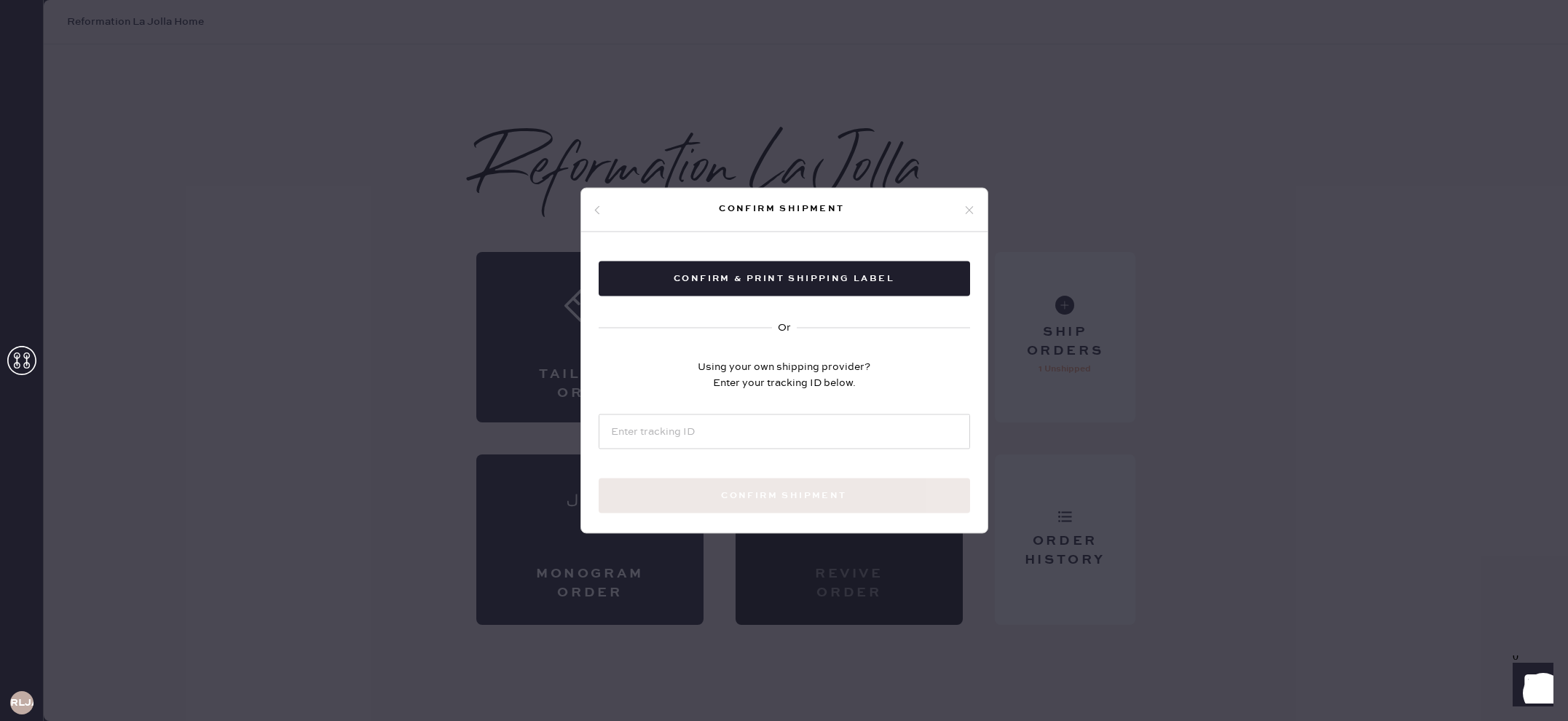
drag, startPoint x: 853, startPoint y: 284, endPoint x: 862, endPoint y: 299, distance: 17.5
click at [853, 284] on button "Confirm & Print shipping label" at bounding box center [785, 279] width 372 height 35
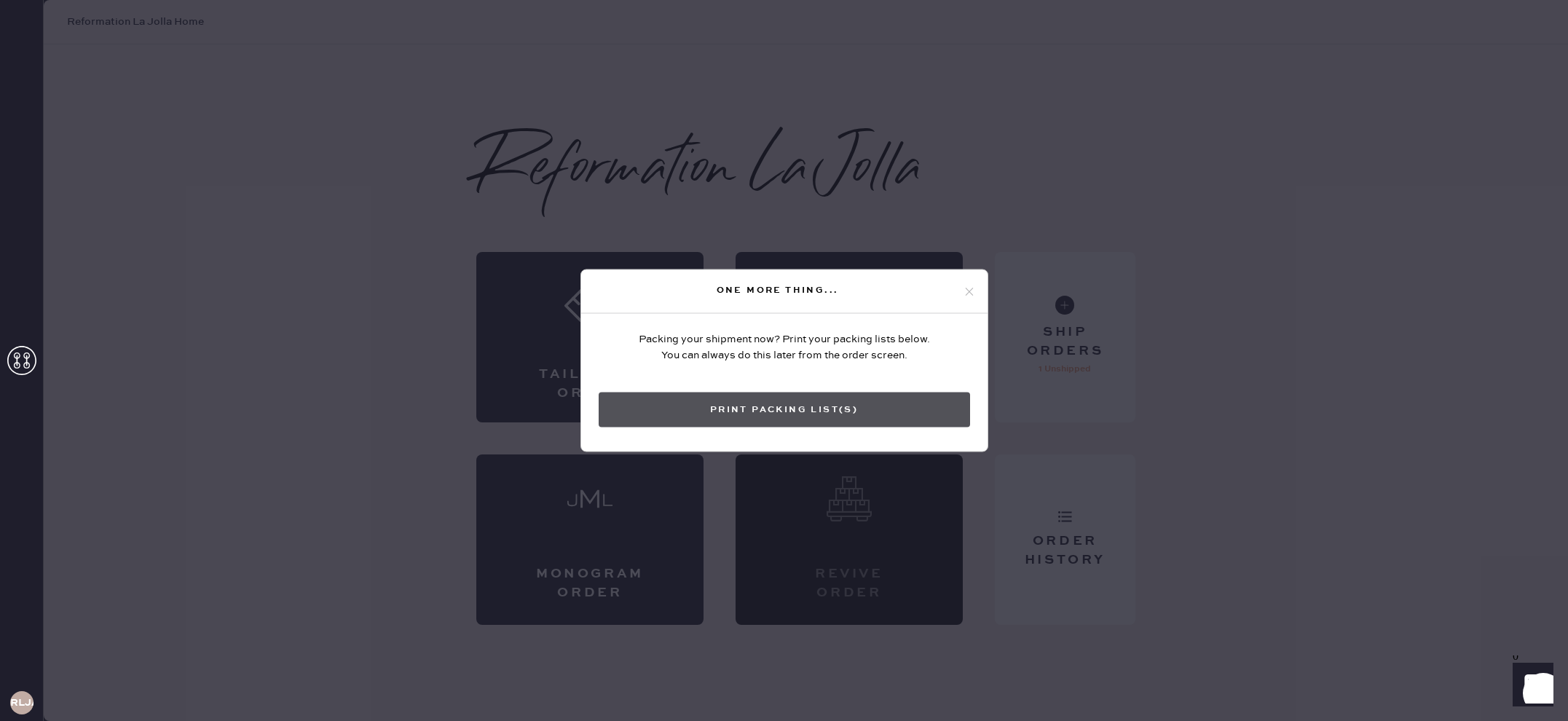
click at [888, 402] on button "Print Packing List(s)" at bounding box center [785, 410] width 372 height 35
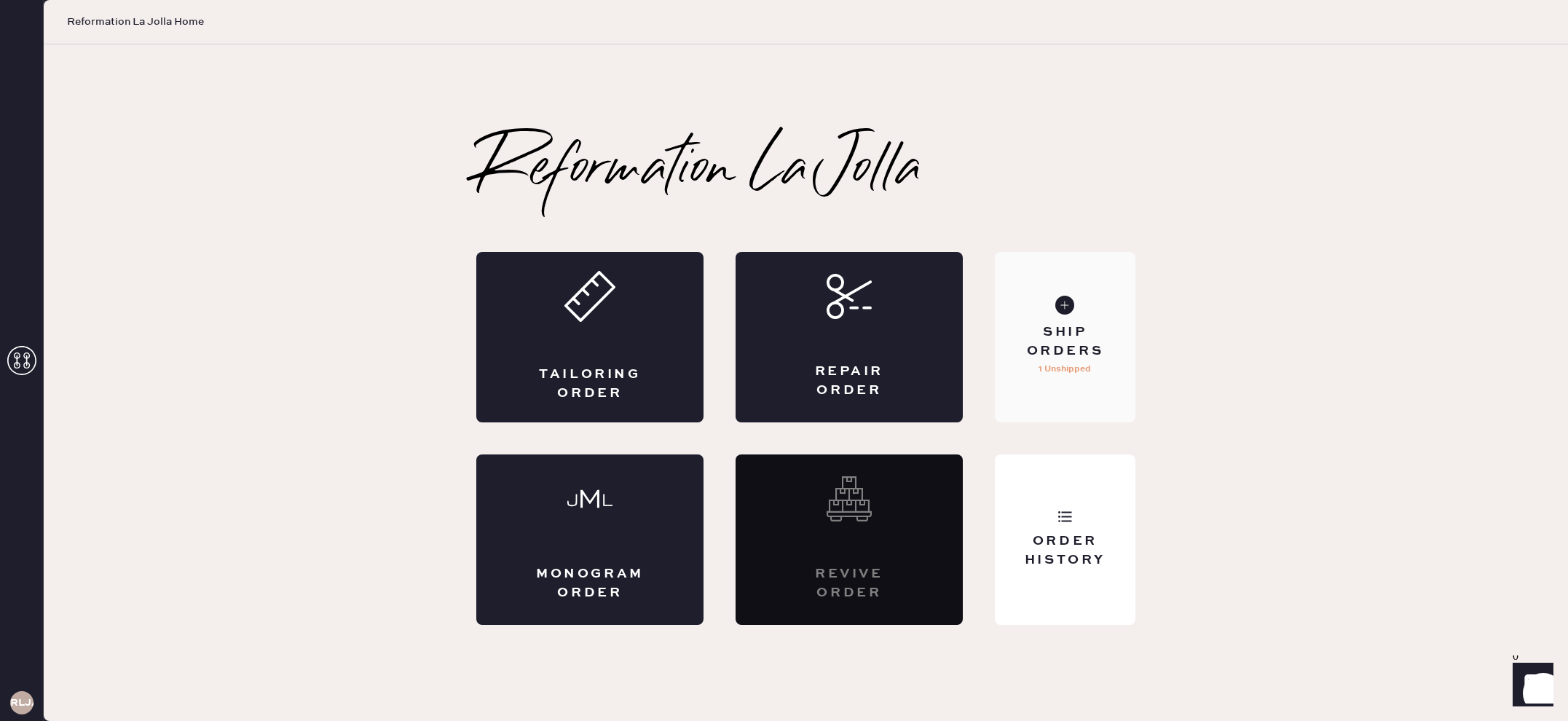
click at [1089, 344] on div "Ship Orders" at bounding box center [1065, 341] width 117 height 37
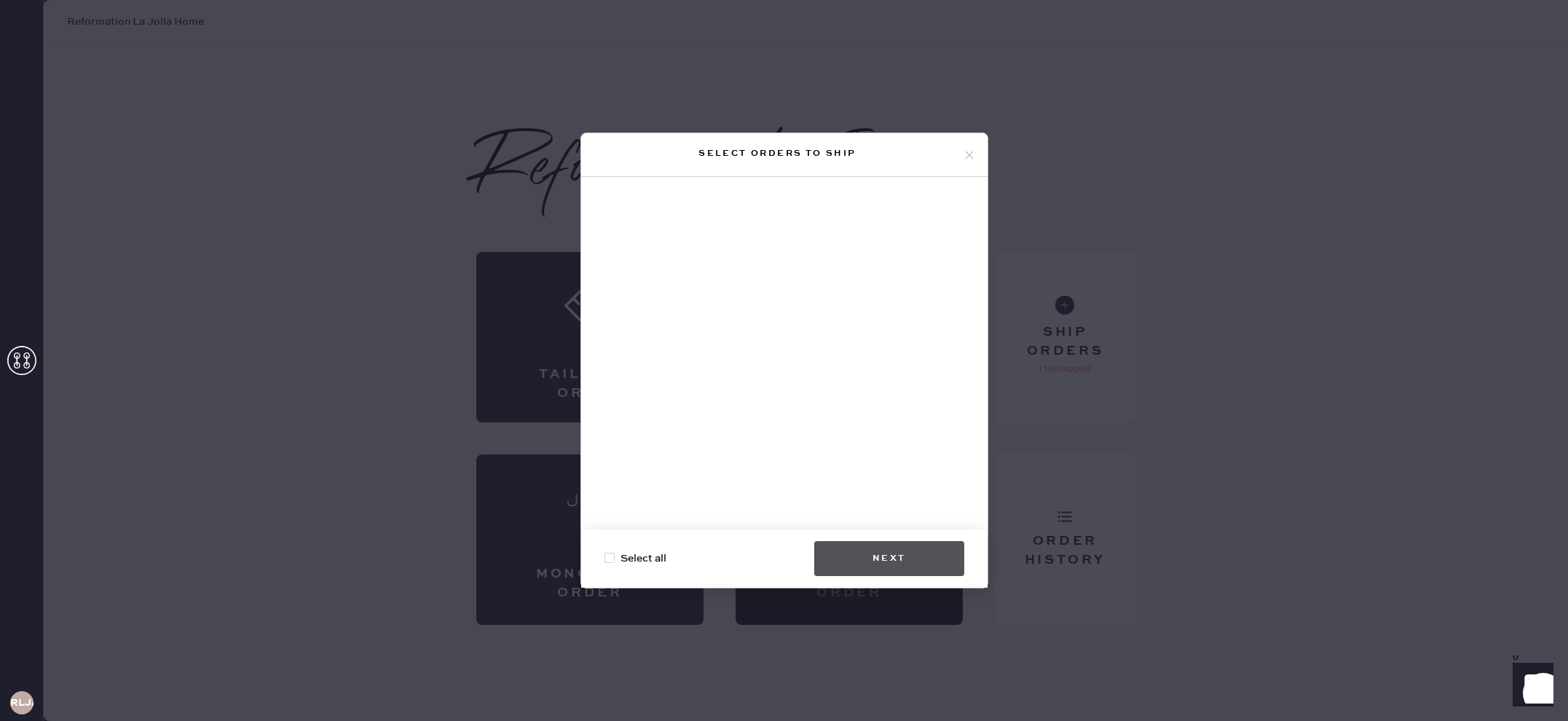
click at [941, 545] on button "Next" at bounding box center [889, 559] width 150 height 35
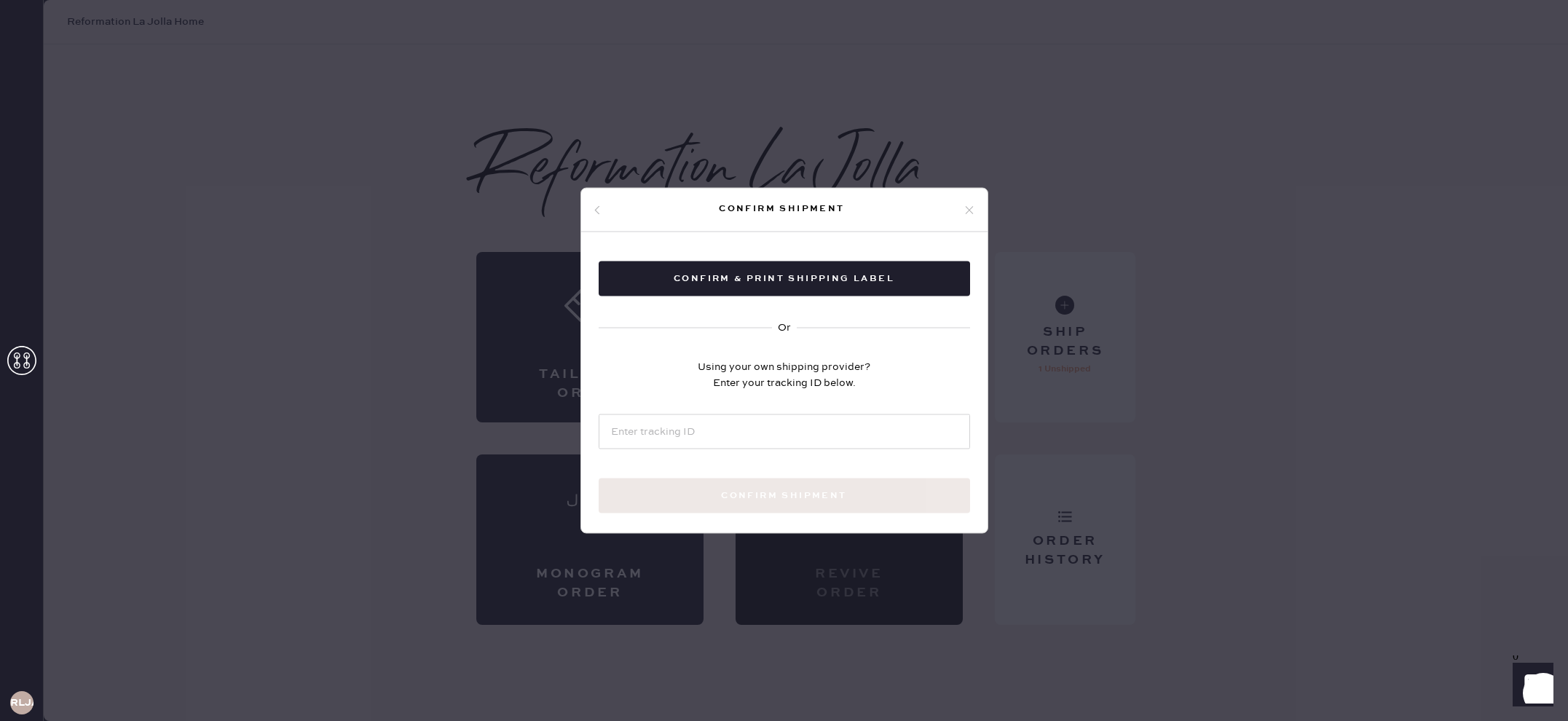
click at [1017, 548] on div "Confirm shipment Confirm & Print shipping label Or Using your own shipping prov…" at bounding box center [784, 360] width 1568 height 721
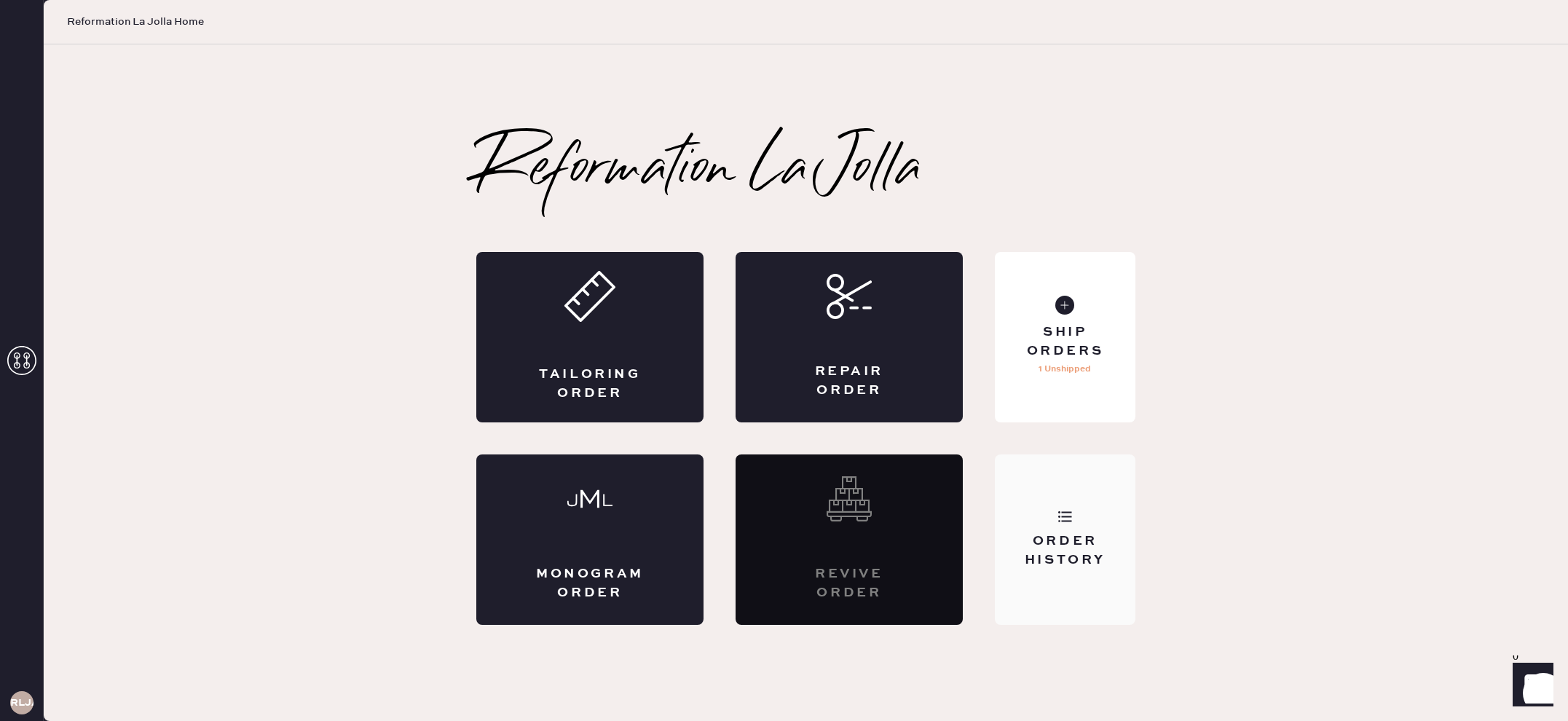
click at [1029, 548] on div "Order History" at bounding box center [1065, 550] width 117 height 37
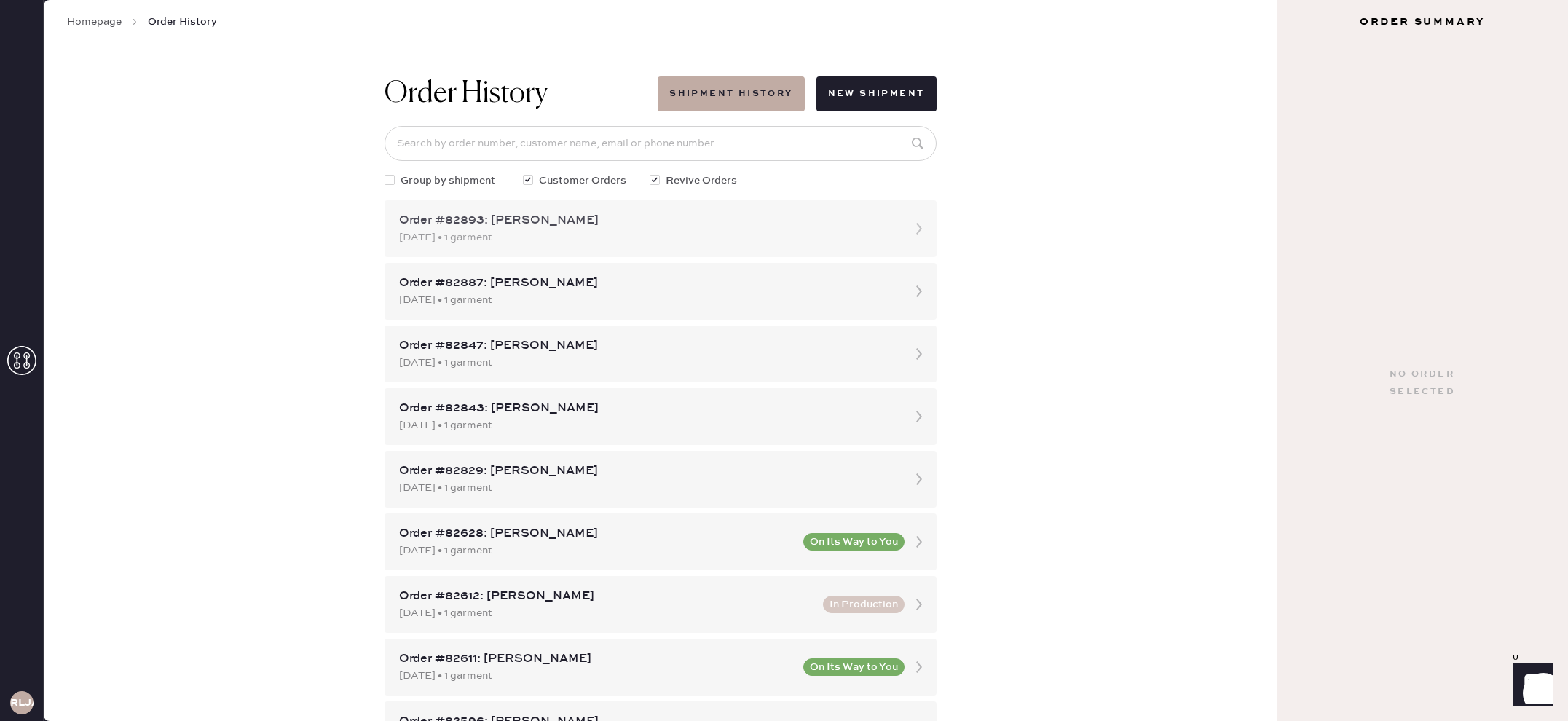
click at [801, 239] on div "[DATE] • 1 garment" at bounding box center [648, 237] width 497 height 16
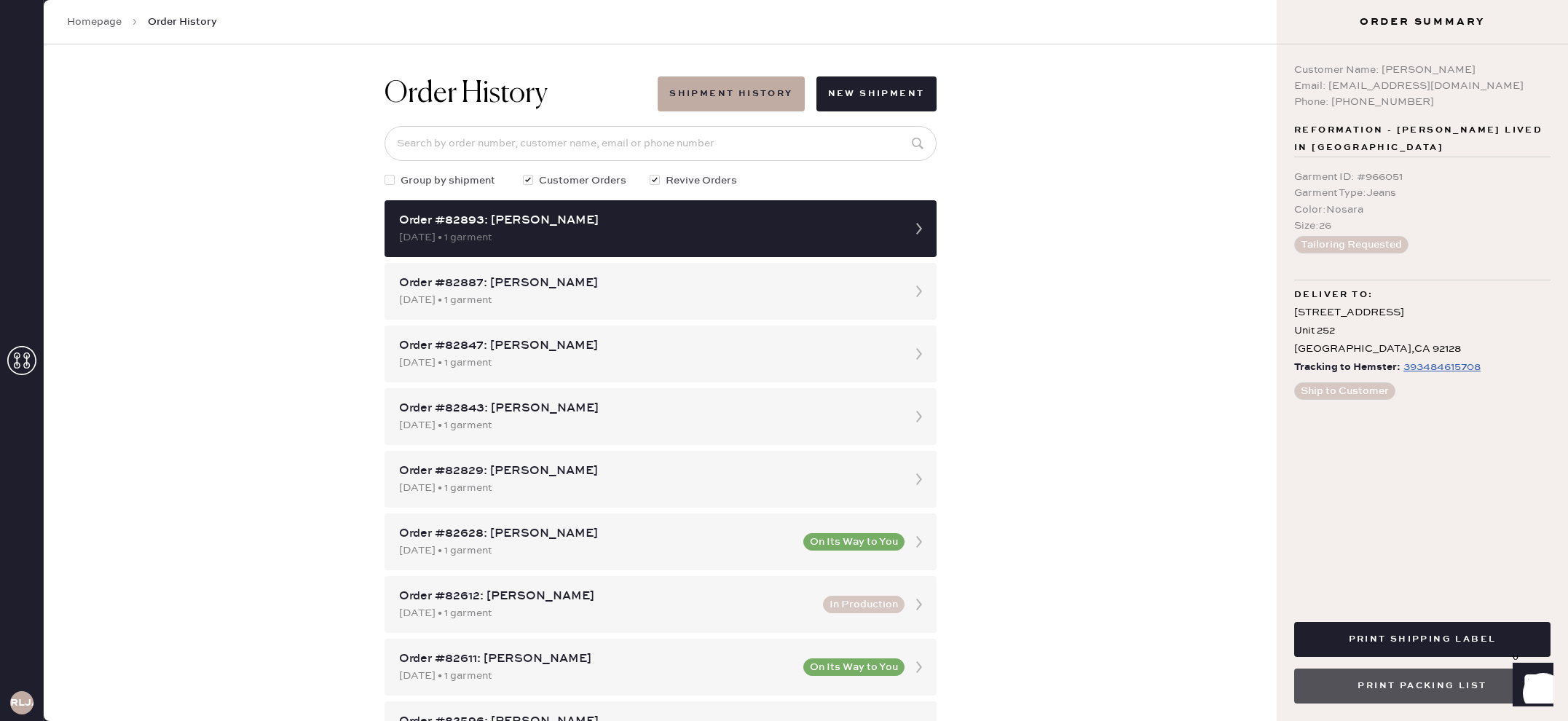
click at [1377, 698] on button "Print Packing List" at bounding box center [1422, 686] width 256 height 35
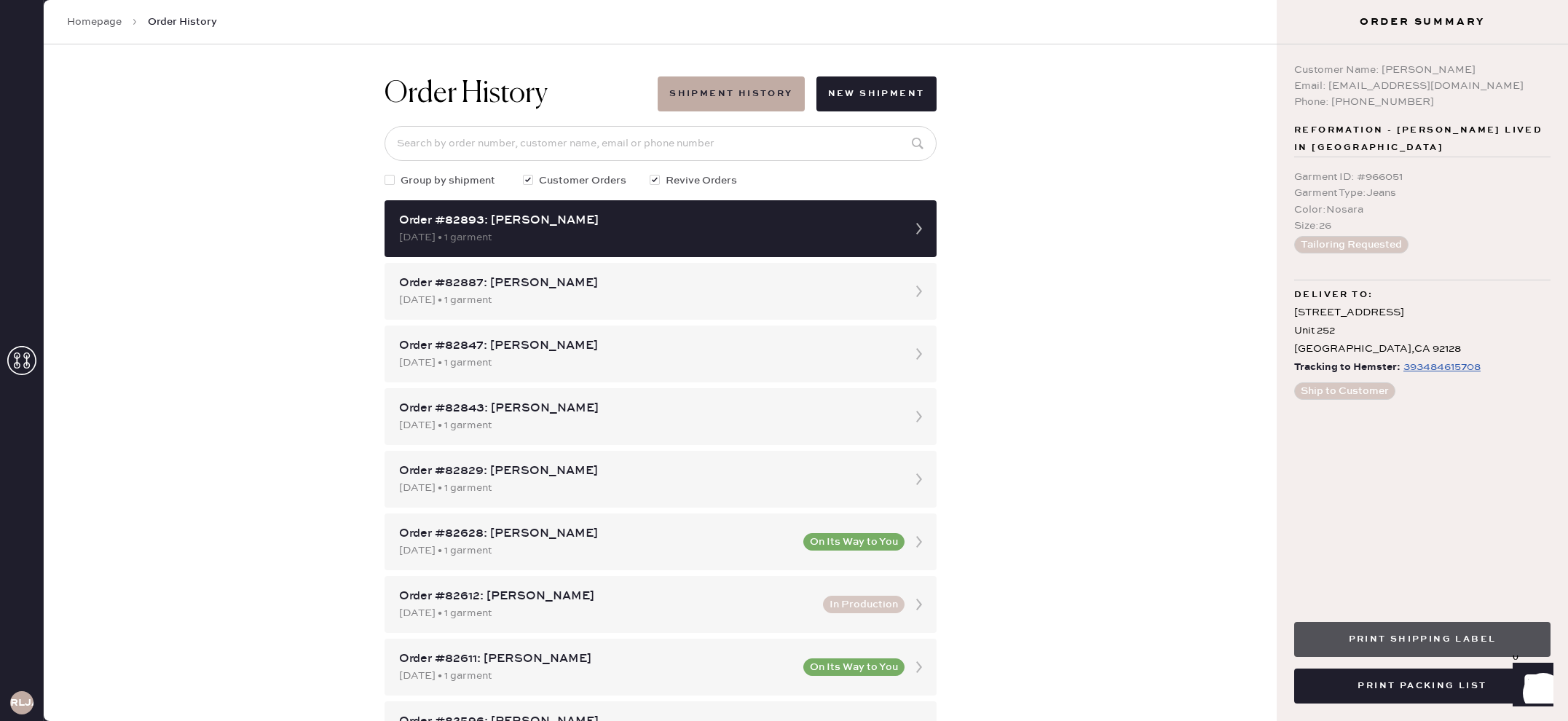
click at [1345, 631] on button "Print Shipping Label" at bounding box center [1422, 639] width 256 height 35
